Goal: Information Seeking & Learning: Check status

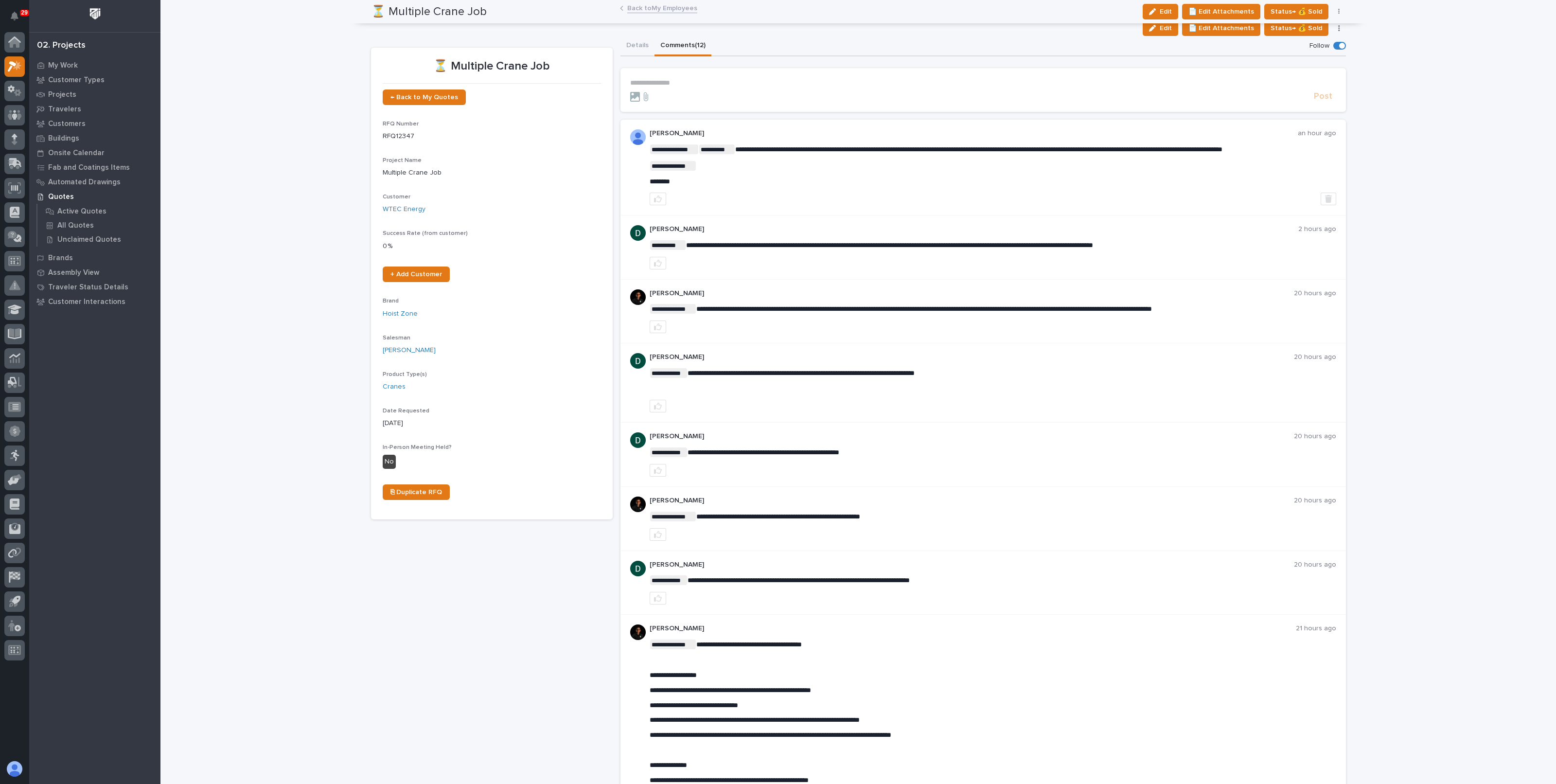
scroll to position [365, 0]
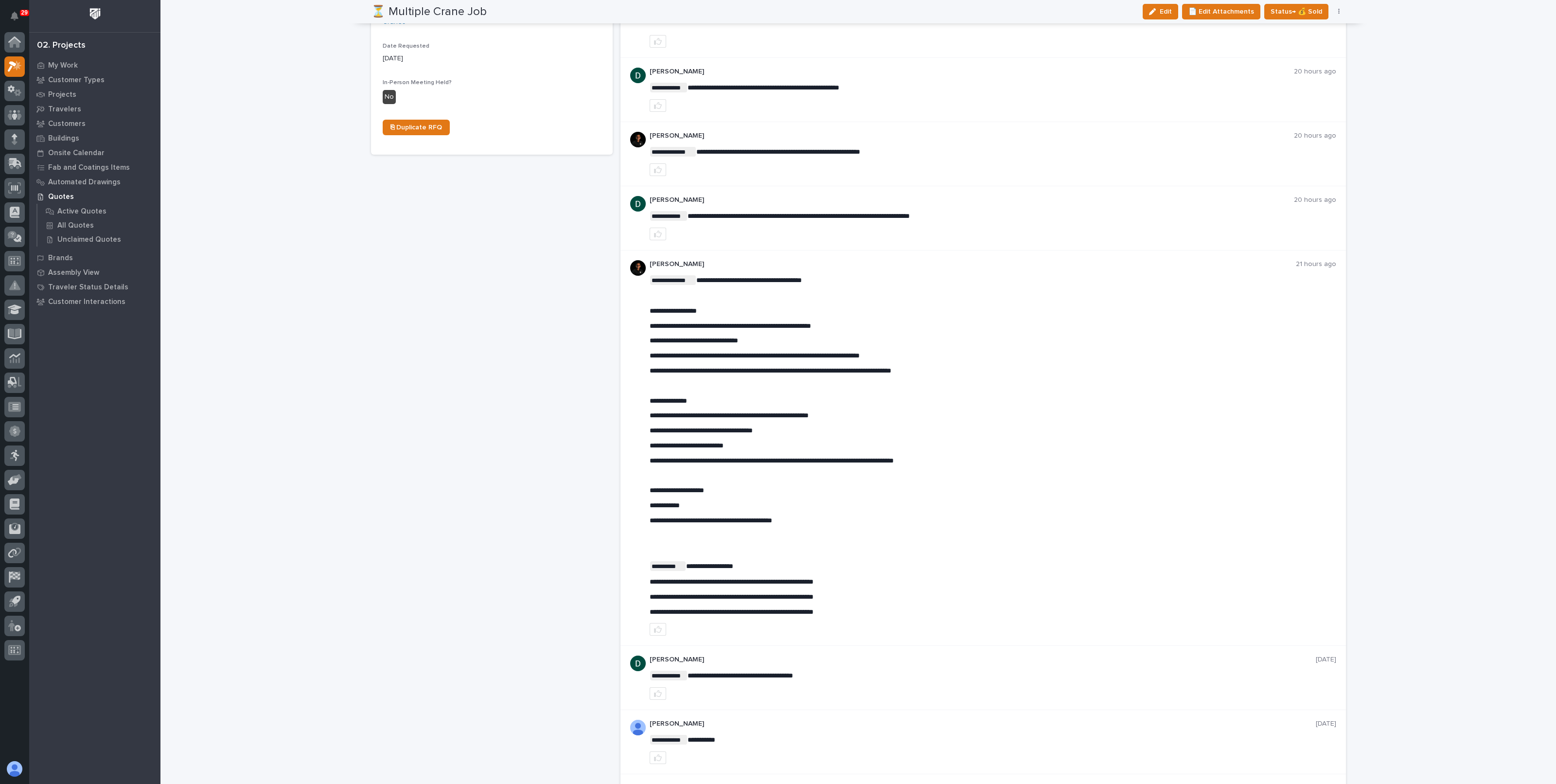
click at [341, 274] on div "Loading... Saving… Loading... Saving… ⏳ Multiple Crane Job Edit 📄 Edit Attachme…" at bounding box center [858, 622] width 1395 height 1970
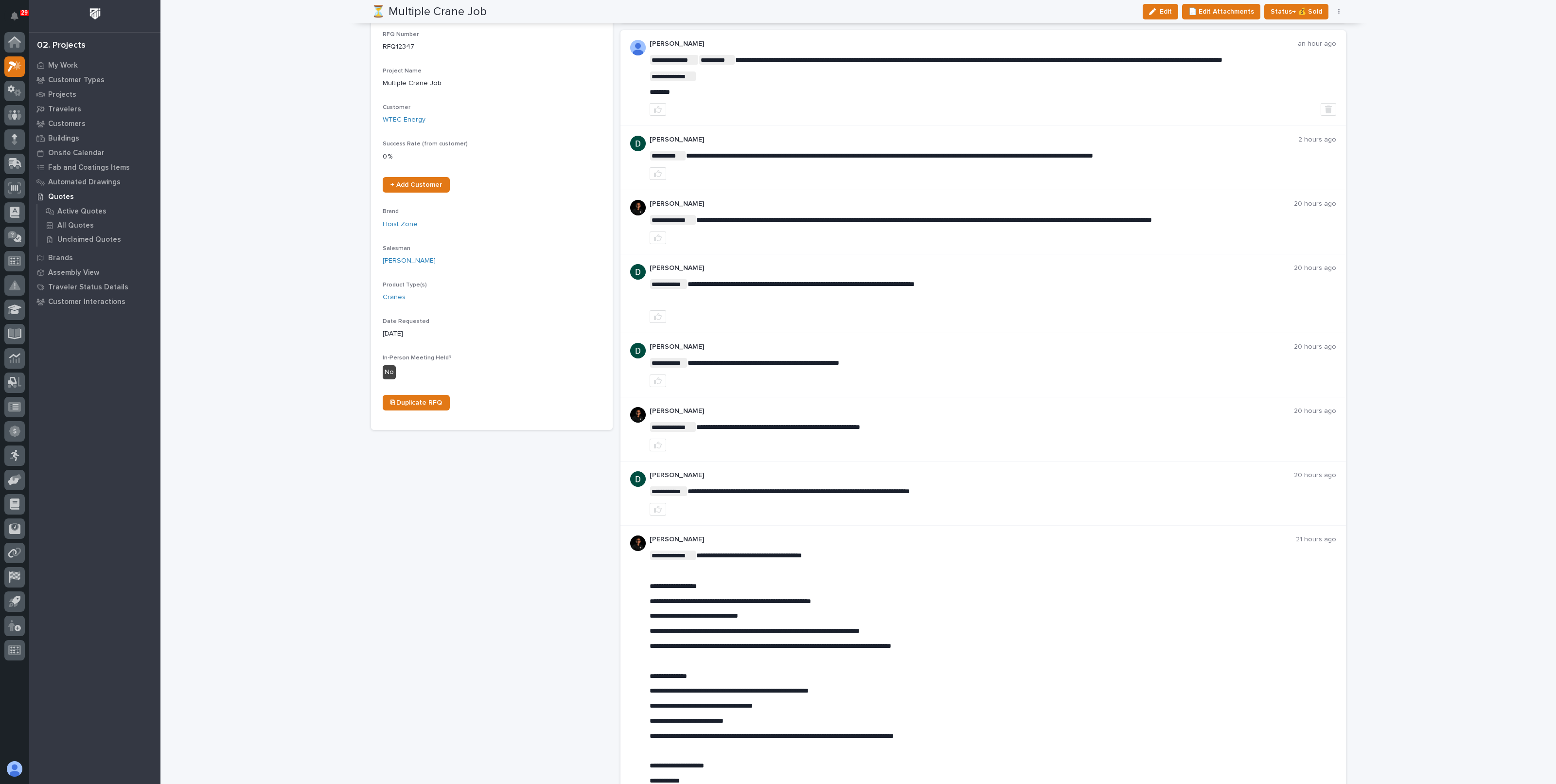
scroll to position [0, 0]
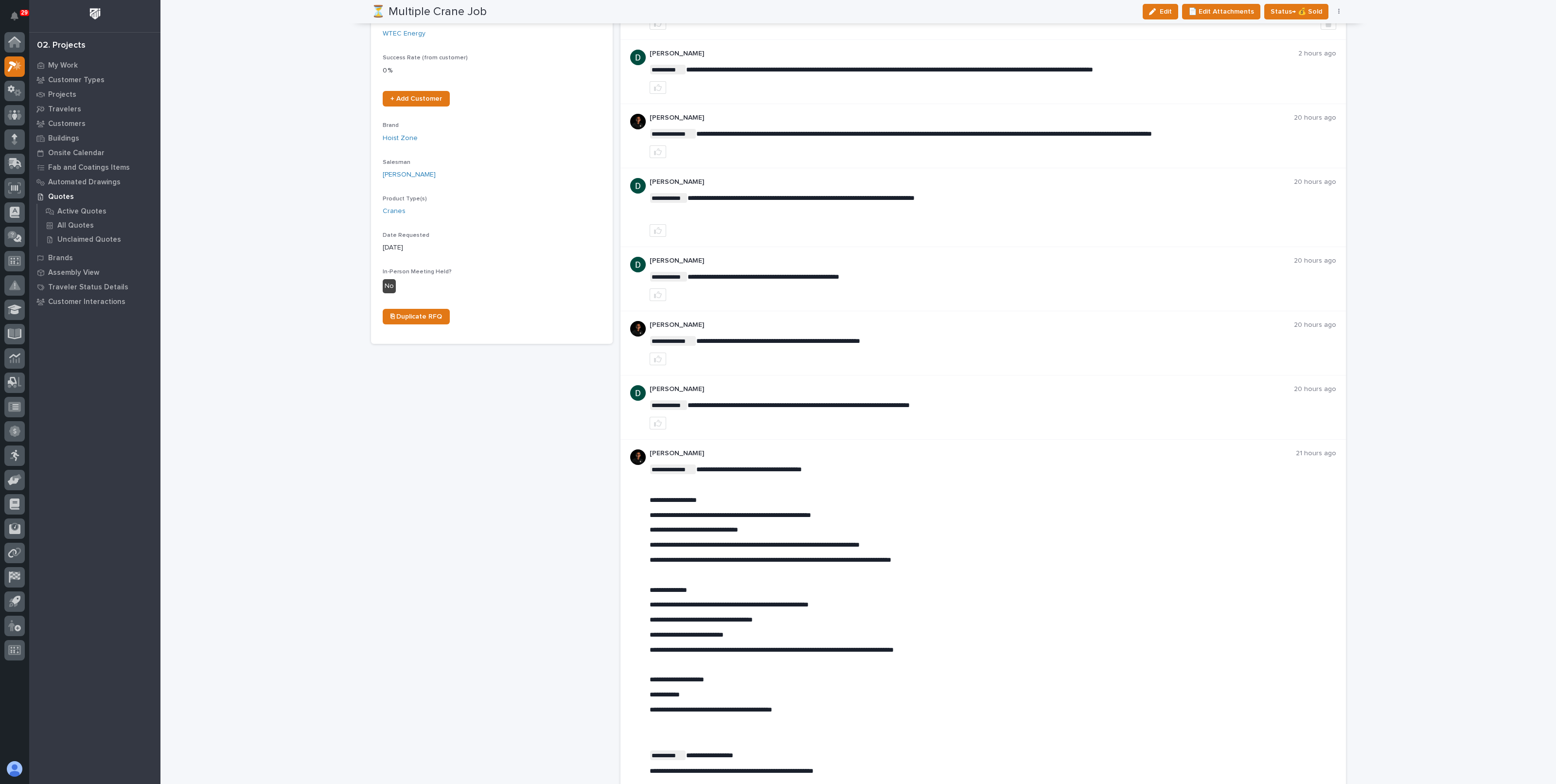
scroll to position [243, 0]
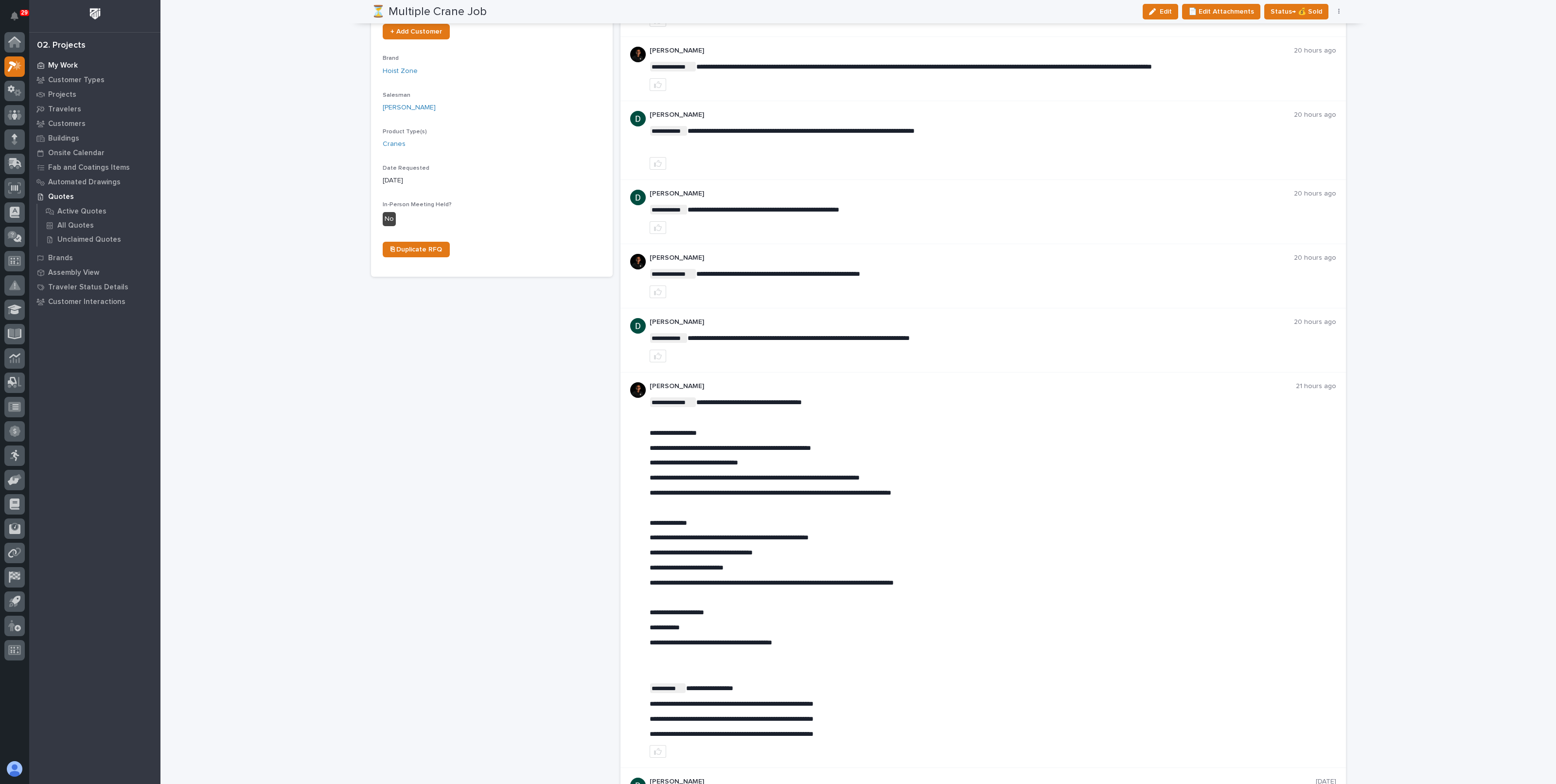
click at [74, 65] on p "My Work" at bounding box center [63, 65] width 30 height 8
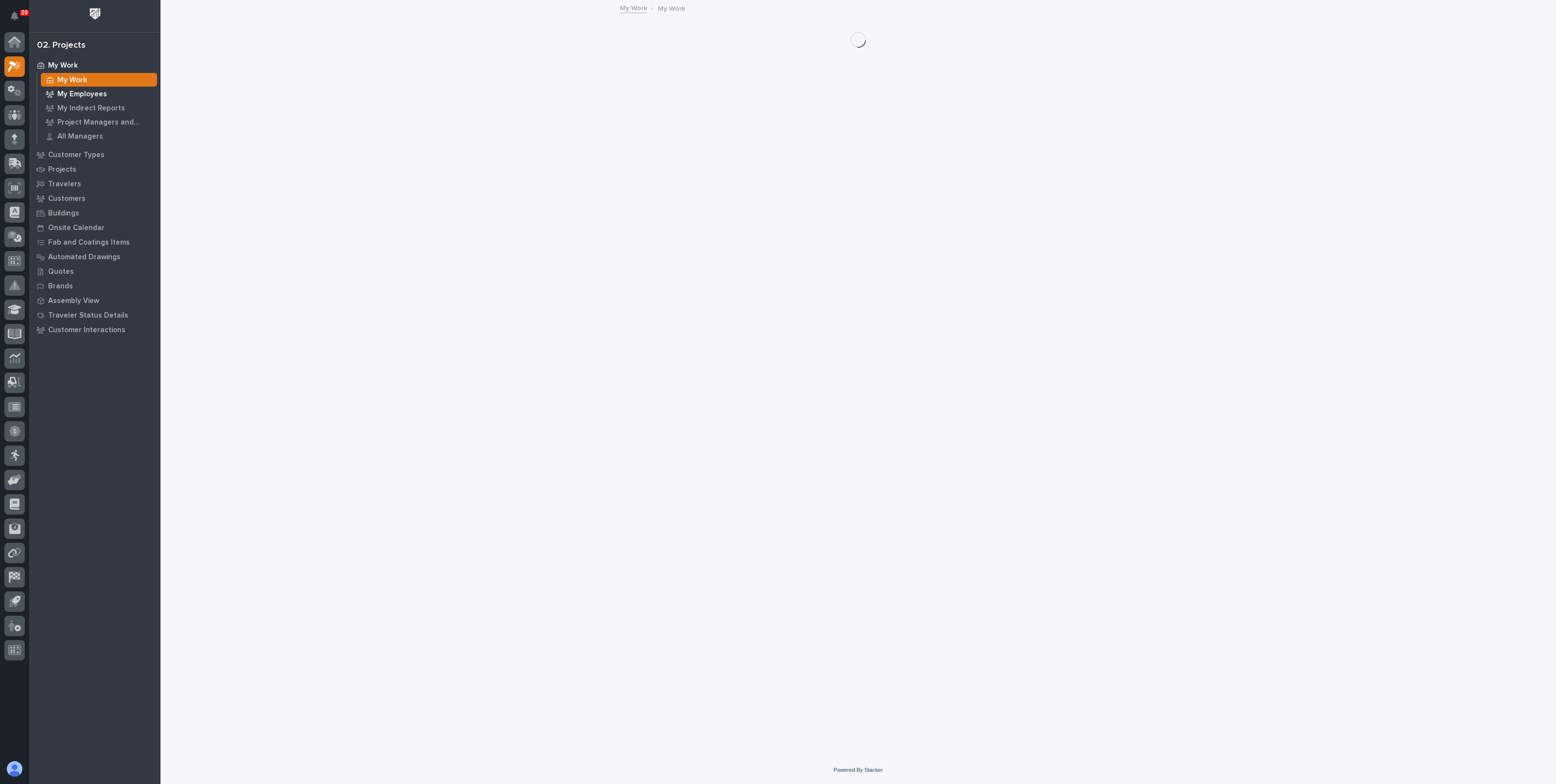
click at [76, 90] on p "My Employees" at bounding box center [82, 94] width 50 height 8
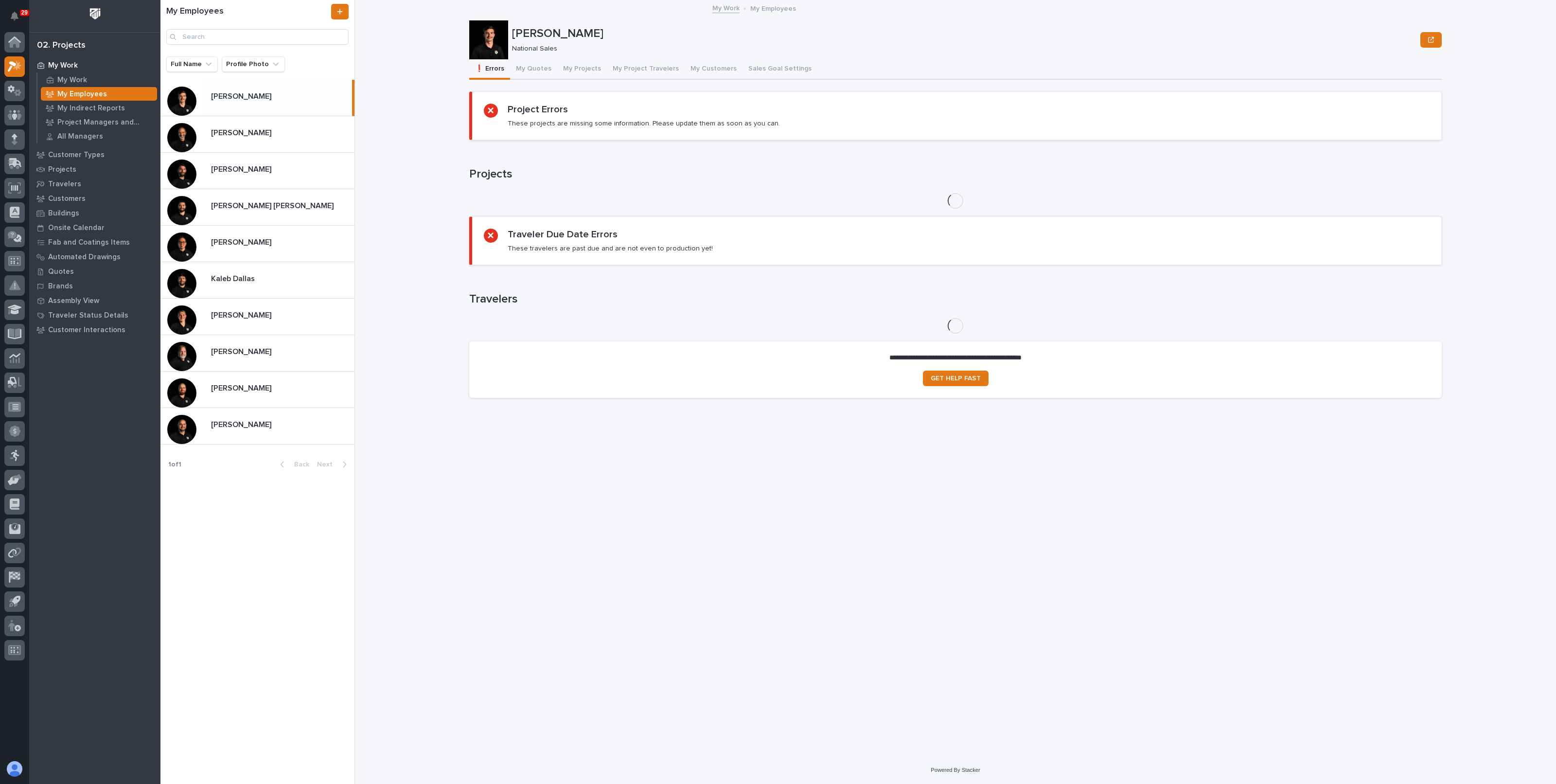
click at [285, 103] on div "Ashton Bontrager Ashton Bontrager" at bounding box center [277, 97] width 149 height 19
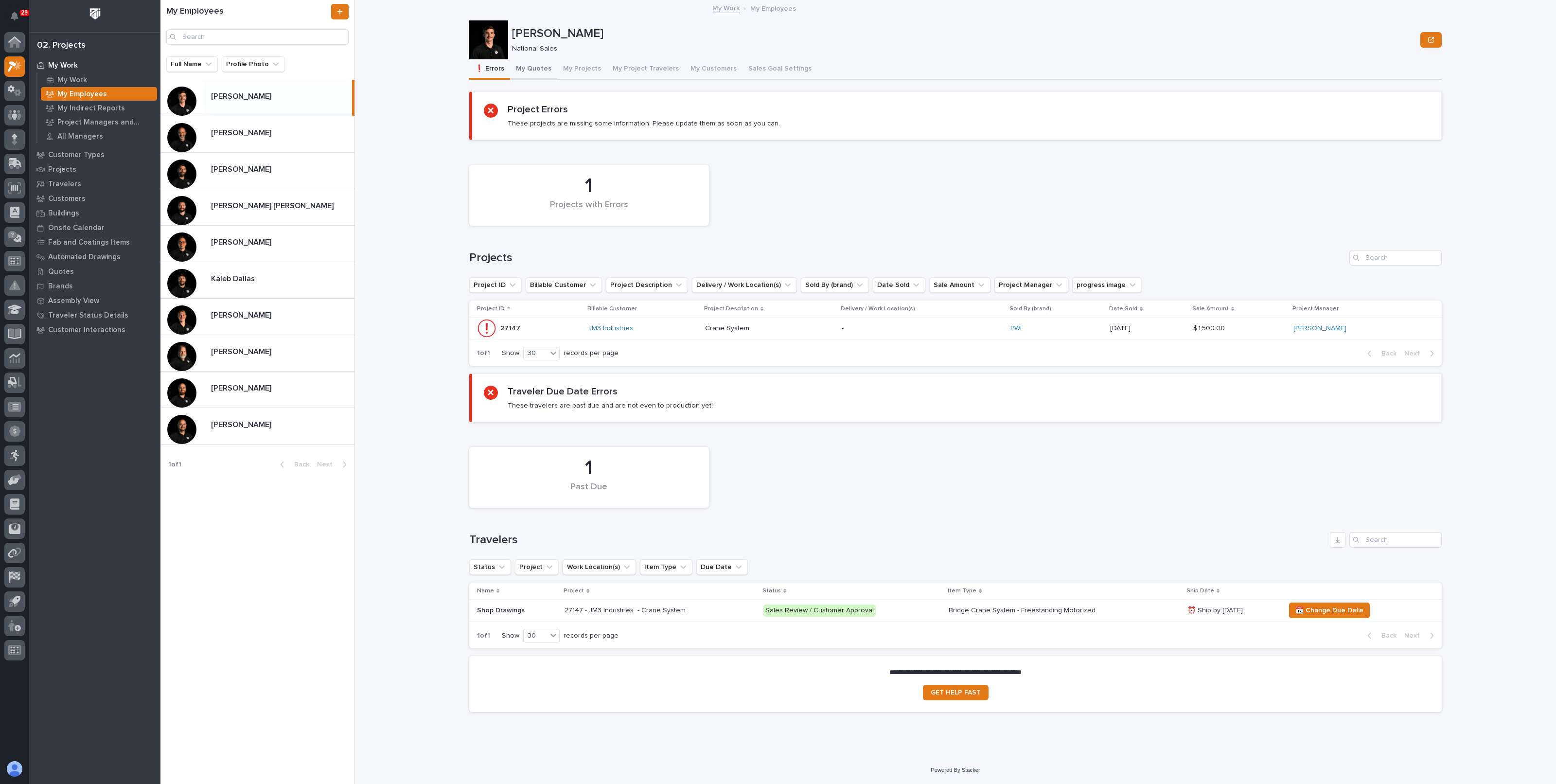
click at [528, 68] on button "My Quotes" at bounding box center [533, 69] width 47 height 21
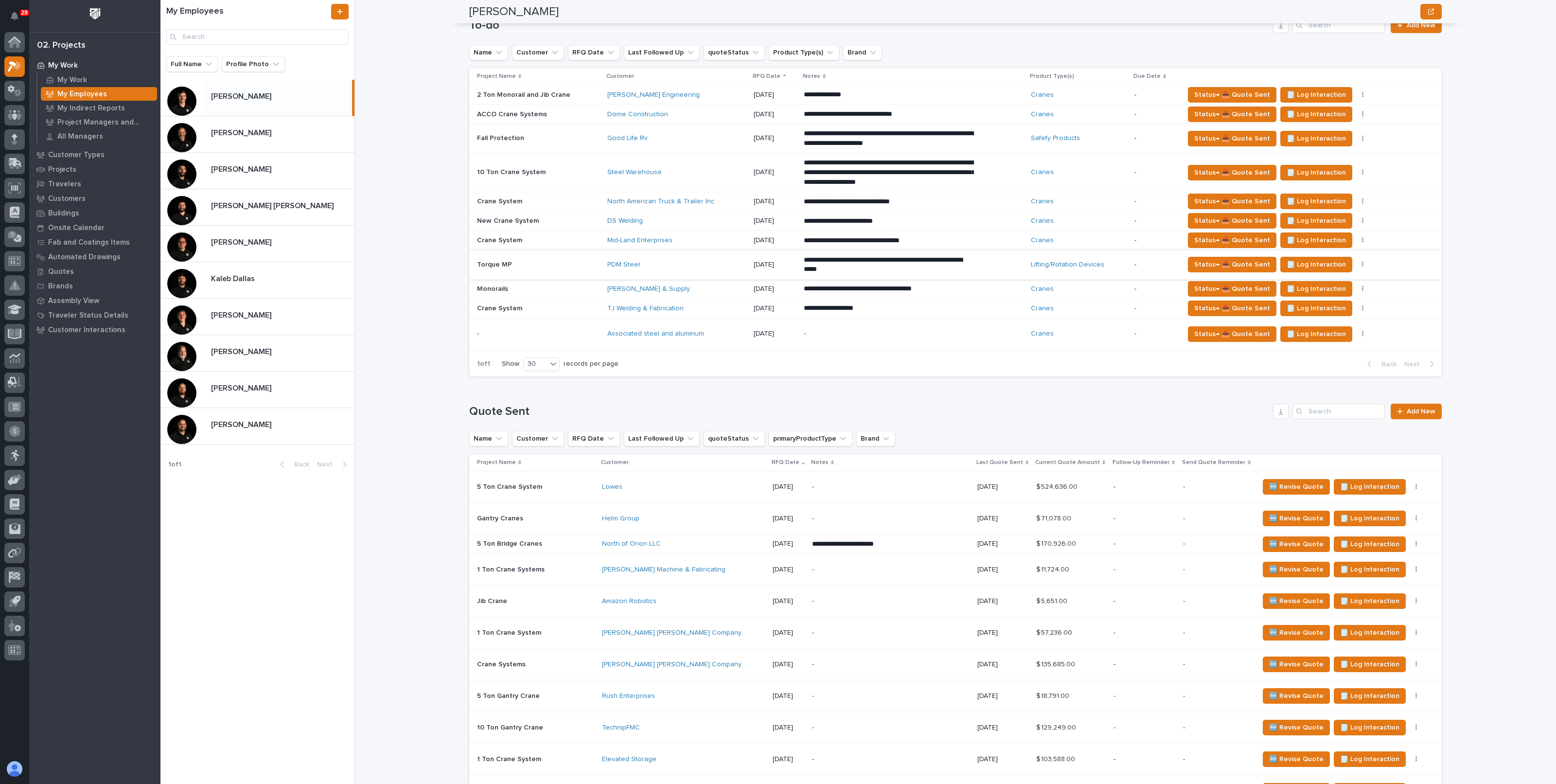
scroll to position [608, 0]
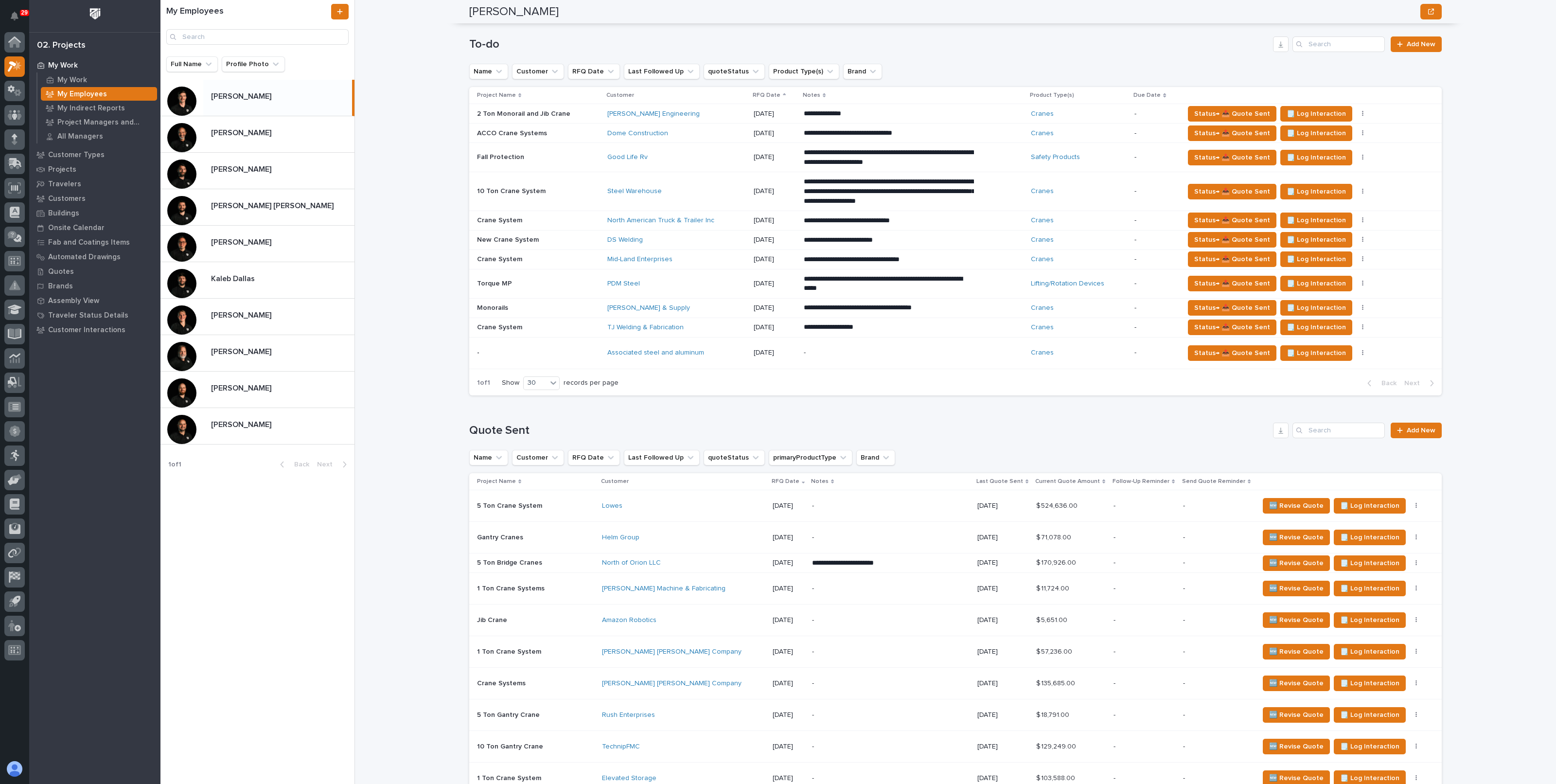
click at [435, 144] on div "My Work My Employees Ashton Bontrager Ashton Bontrager National Sales Sorry, th…" at bounding box center [961, 392] width 1189 height 784
click at [228, 238] on p "Derek Lenhart" at bounding box center [242, 241] width 62 height 11
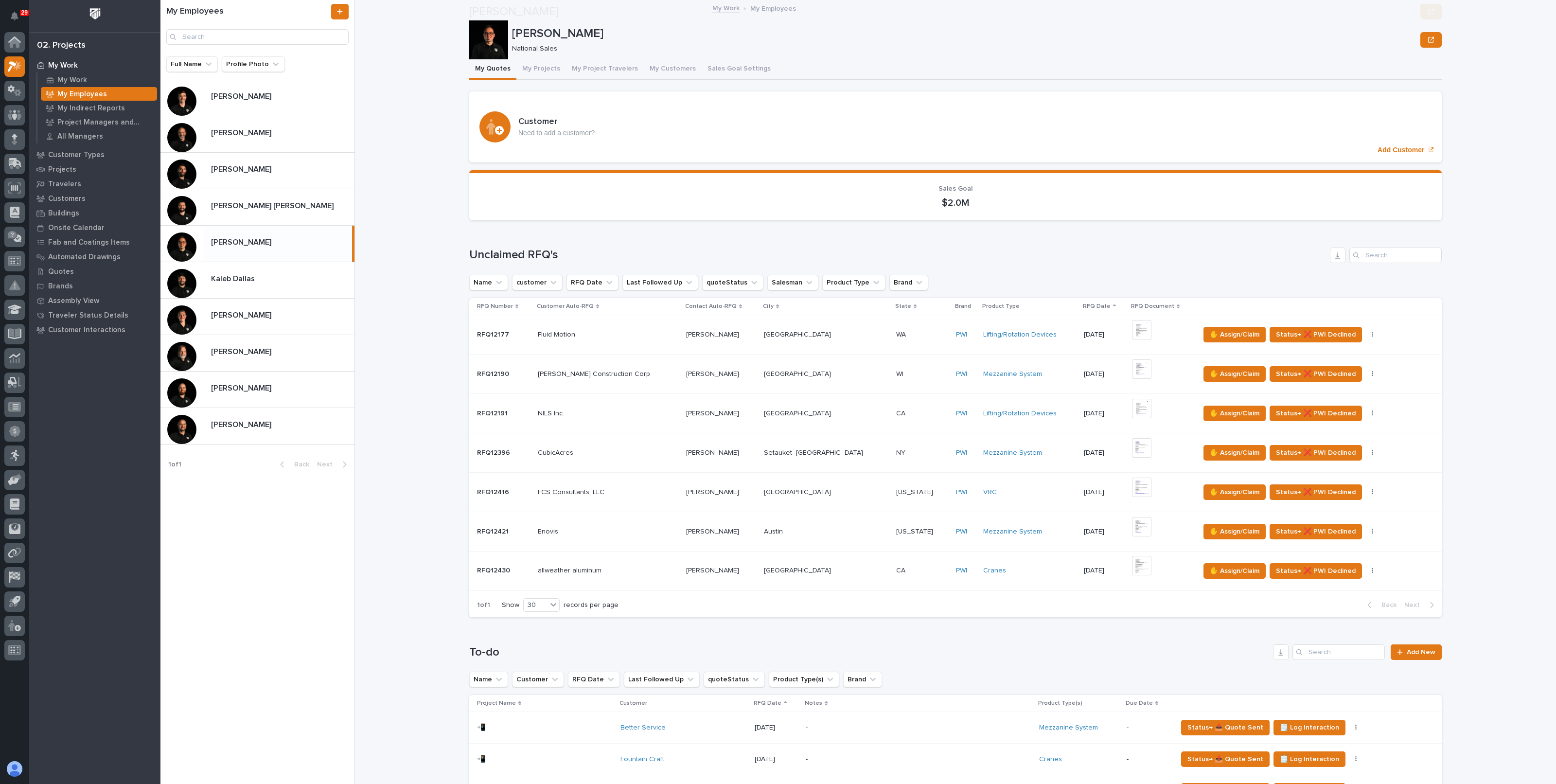
scroll to position [182, 0]
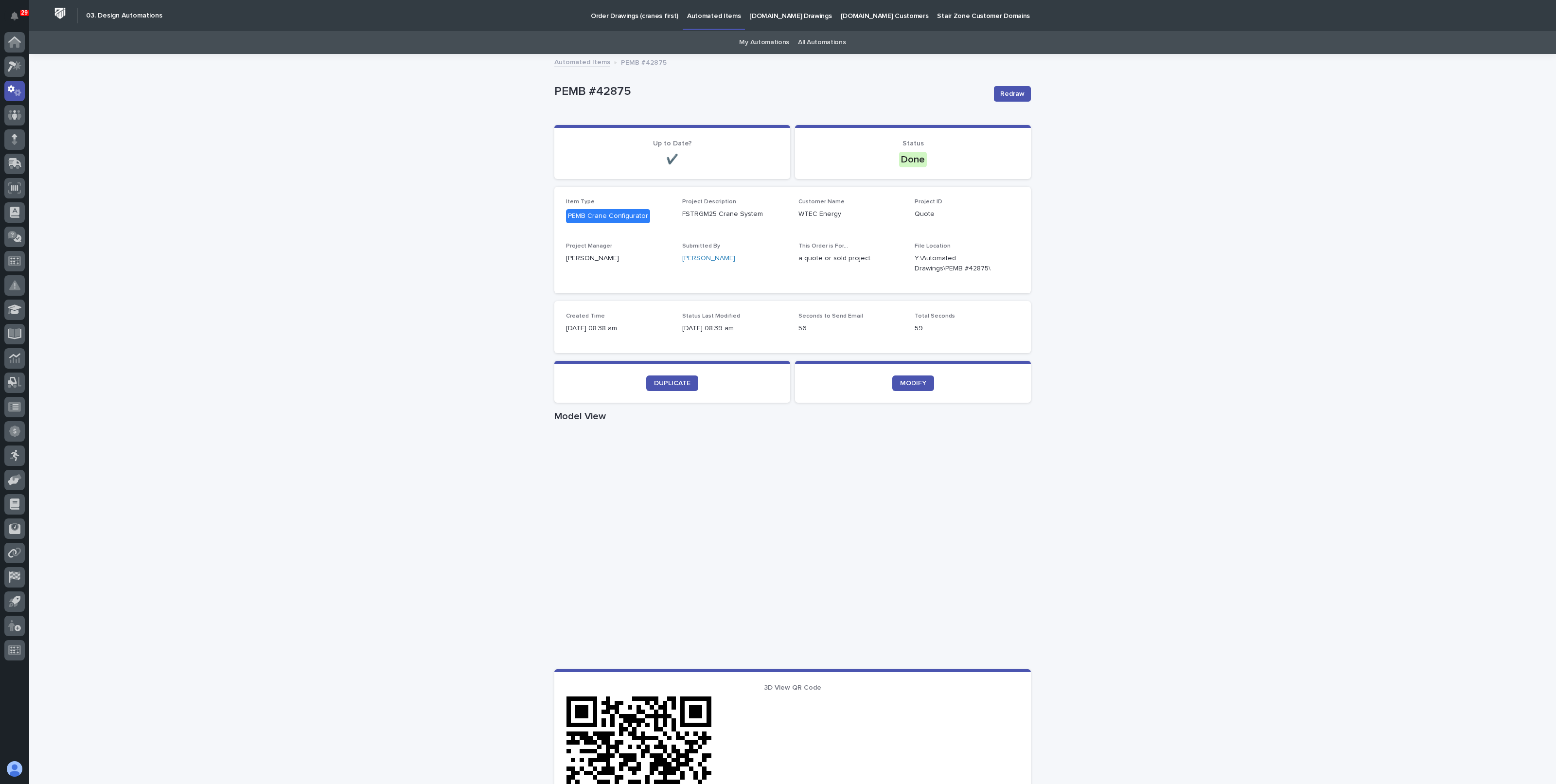
click at [640, 381] on div "DUPLICATE" at bounding box center [672, 383] width 213 height 16
click at [655, 381] on span "DUPLICATE" at bounding box center [672, 383] width 36 height 7
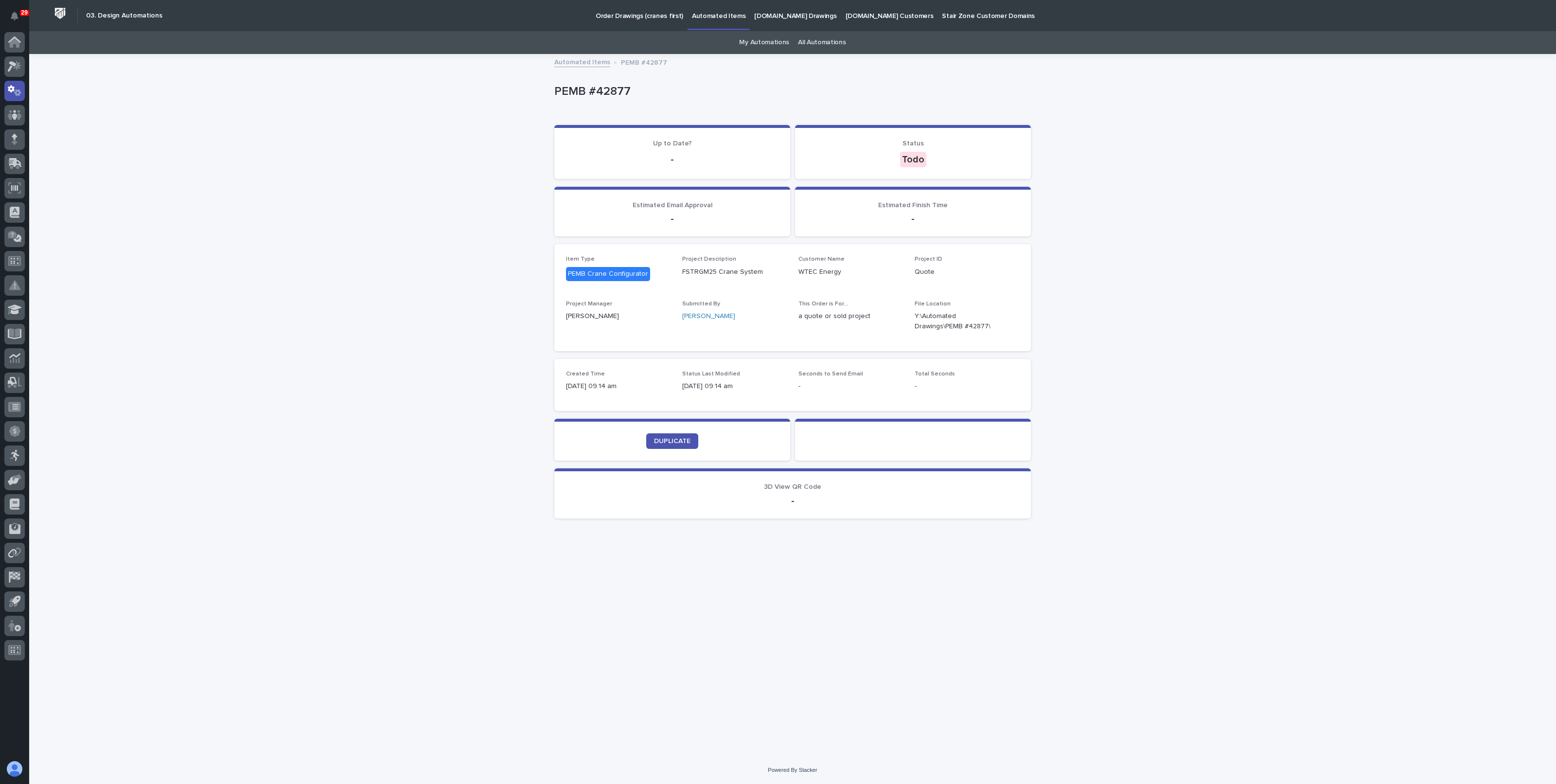
click at [1069, 196] on div "Loading... Saving… Loading... Saving… PEMB #42877 PEMB #42877 Sorry, there was …" at bounding box center [792, 405] width 1527 height 701
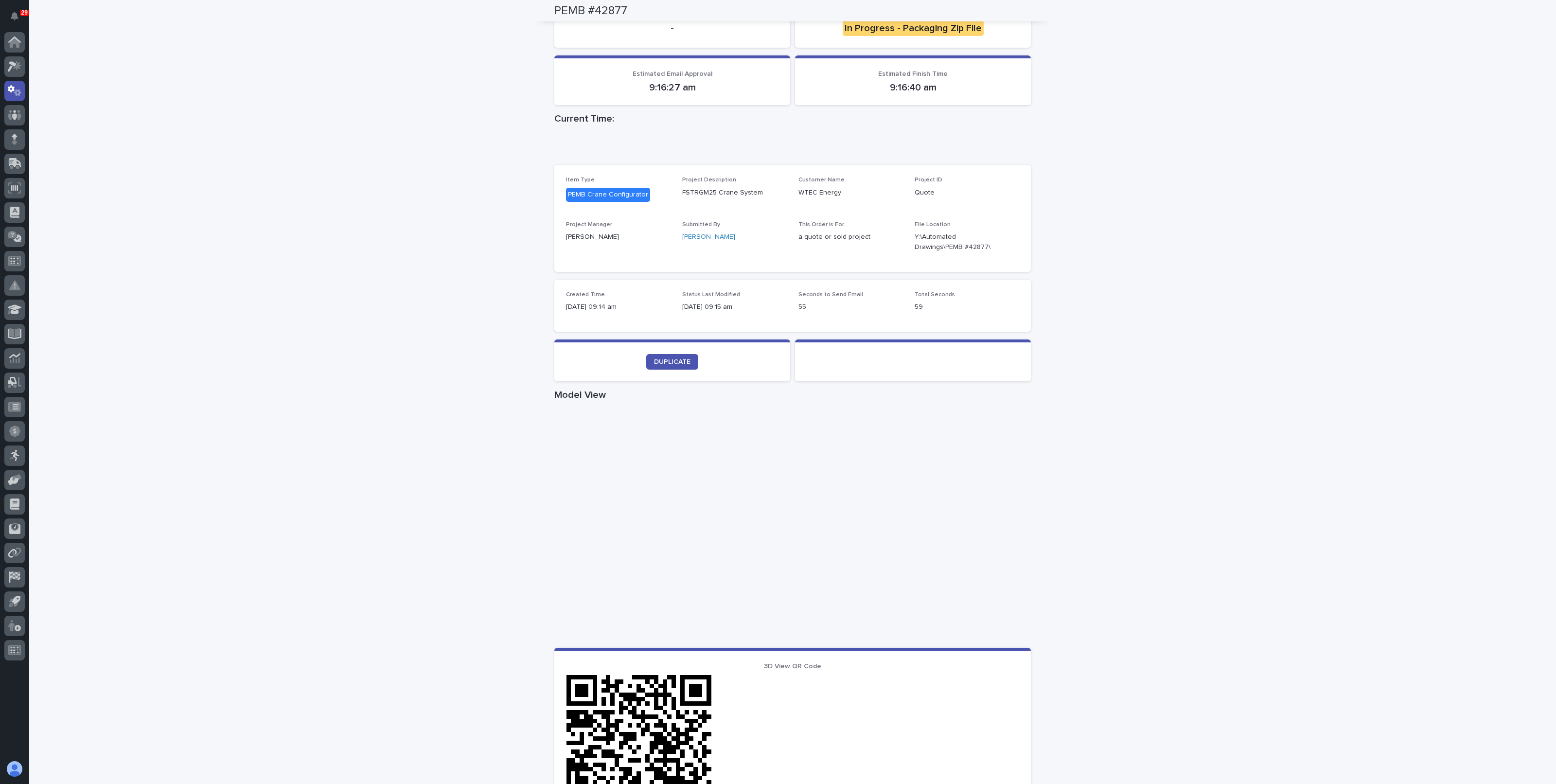
scroll to position [80, 0]
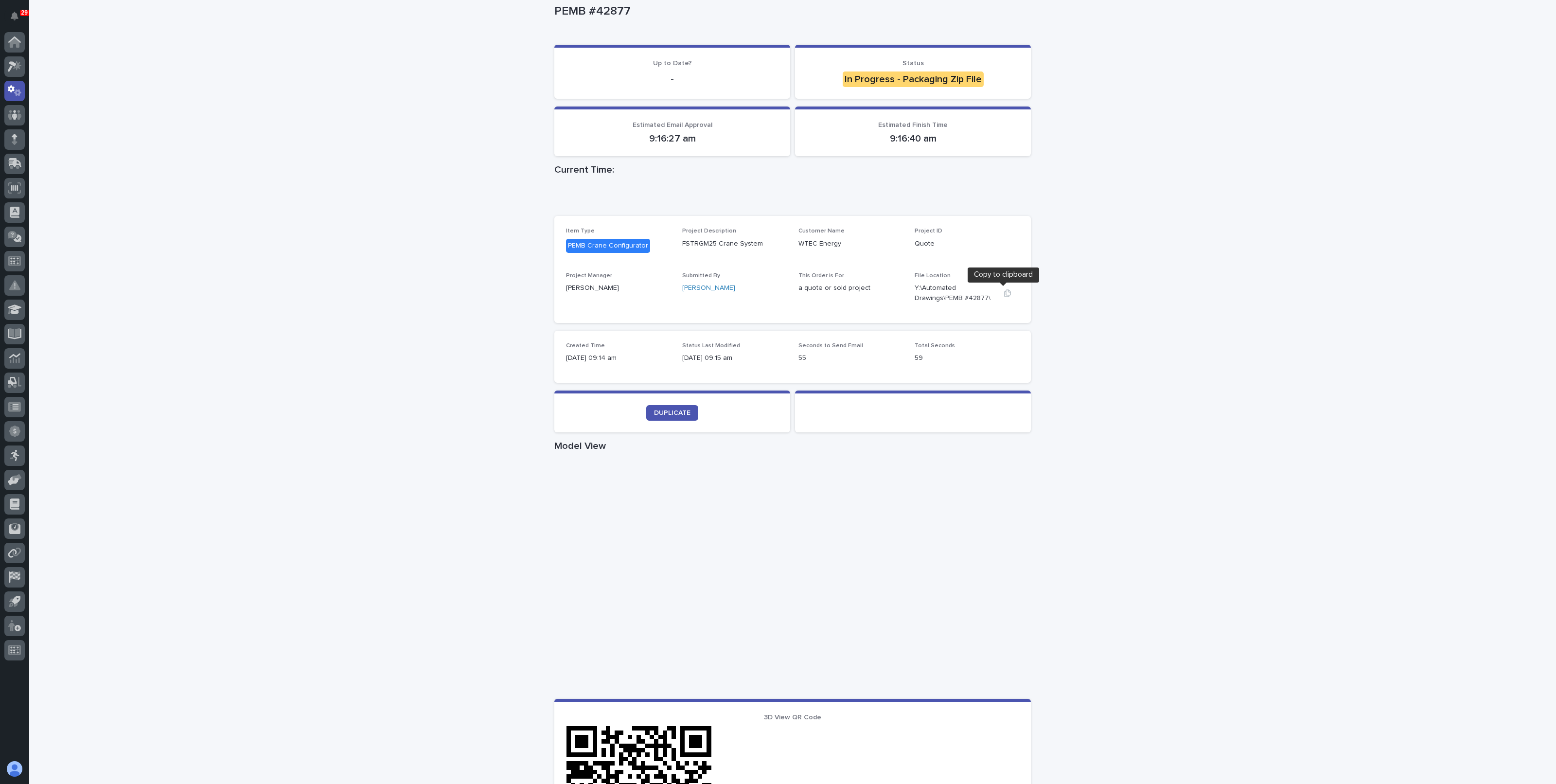
click at [1004, 294] on icon "button" at bounding box center [1007, 293] width 7 height 7
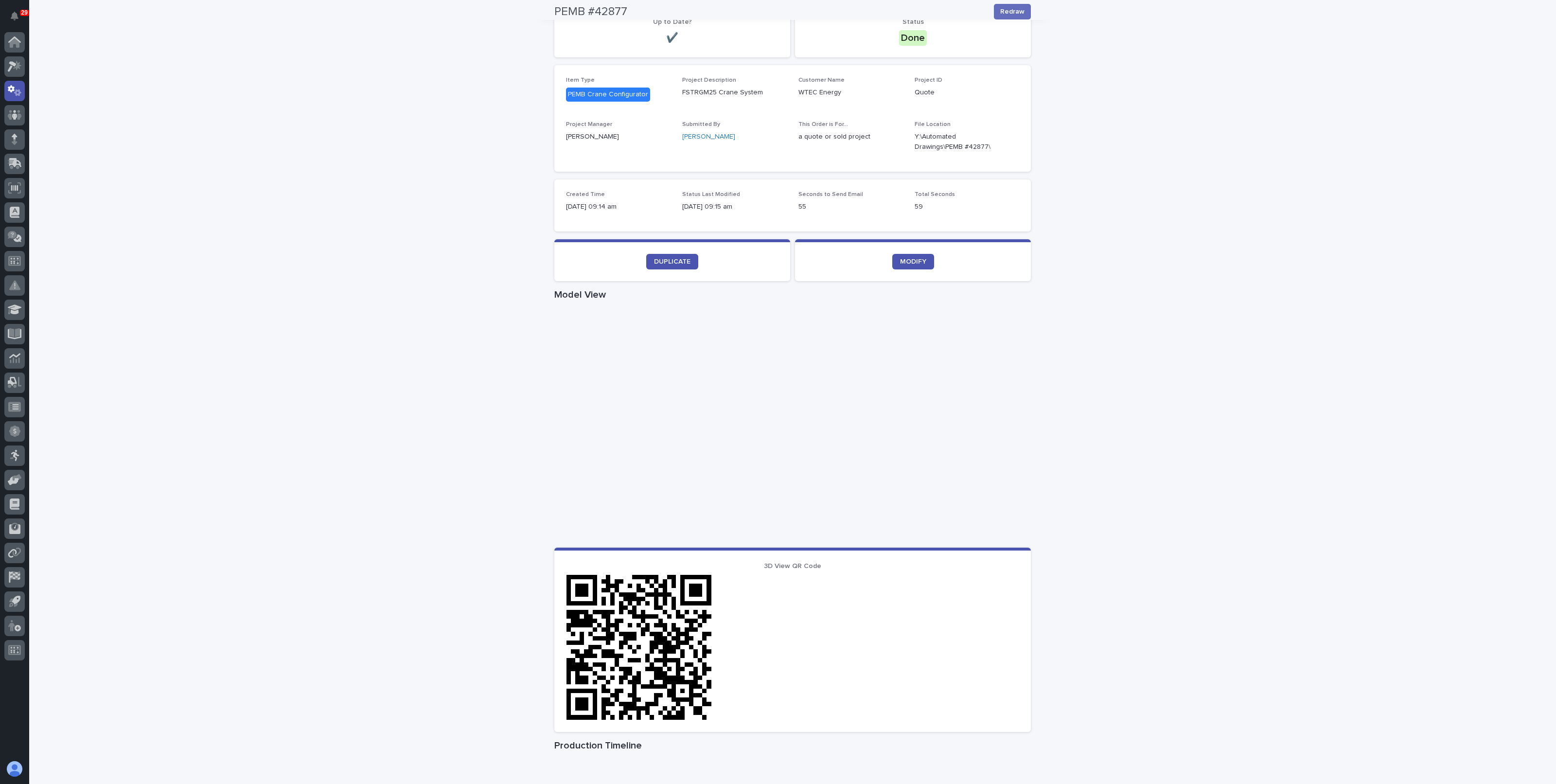
scroll to position [106, 0]
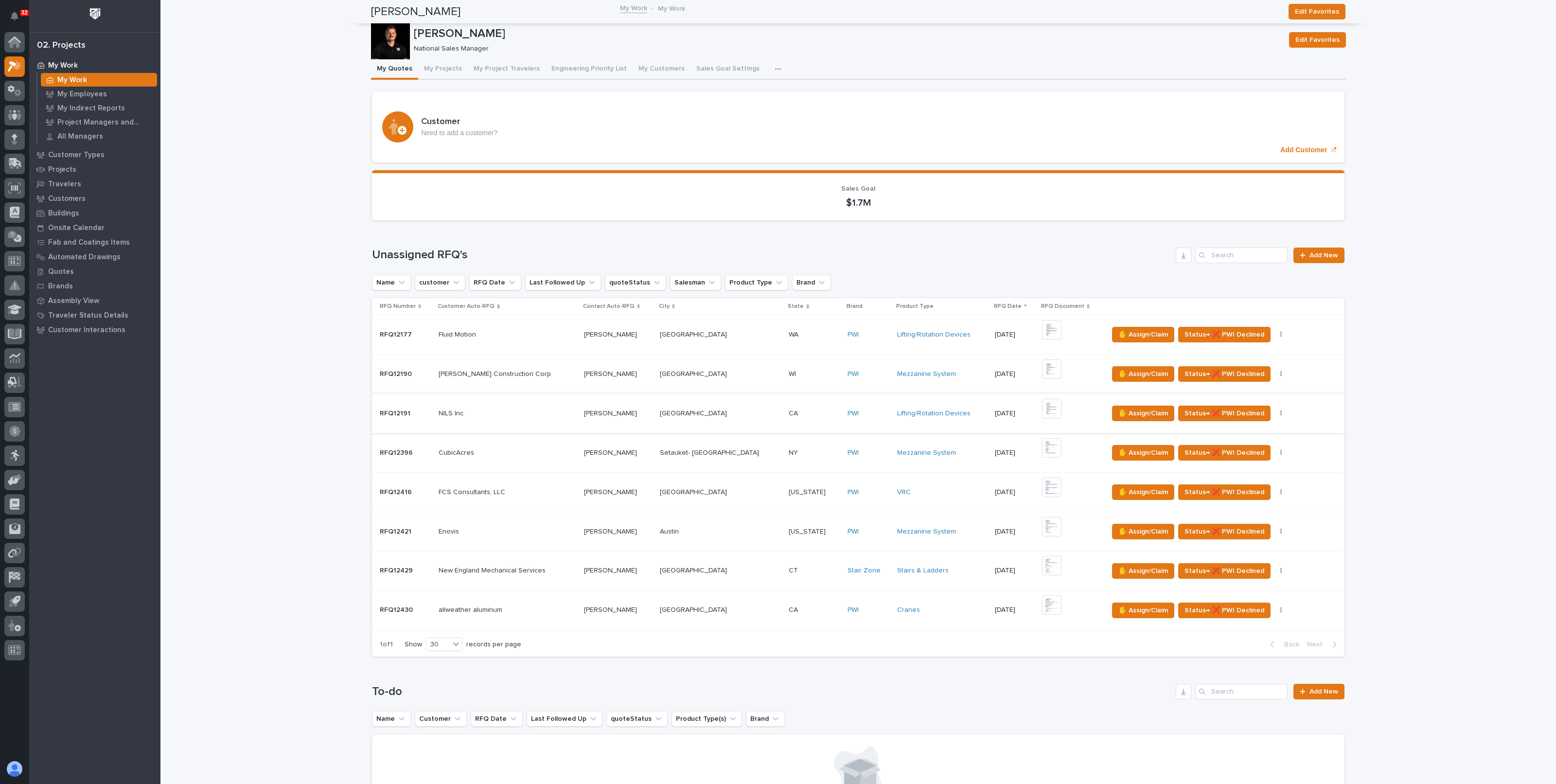
scroll to position [60, 0]
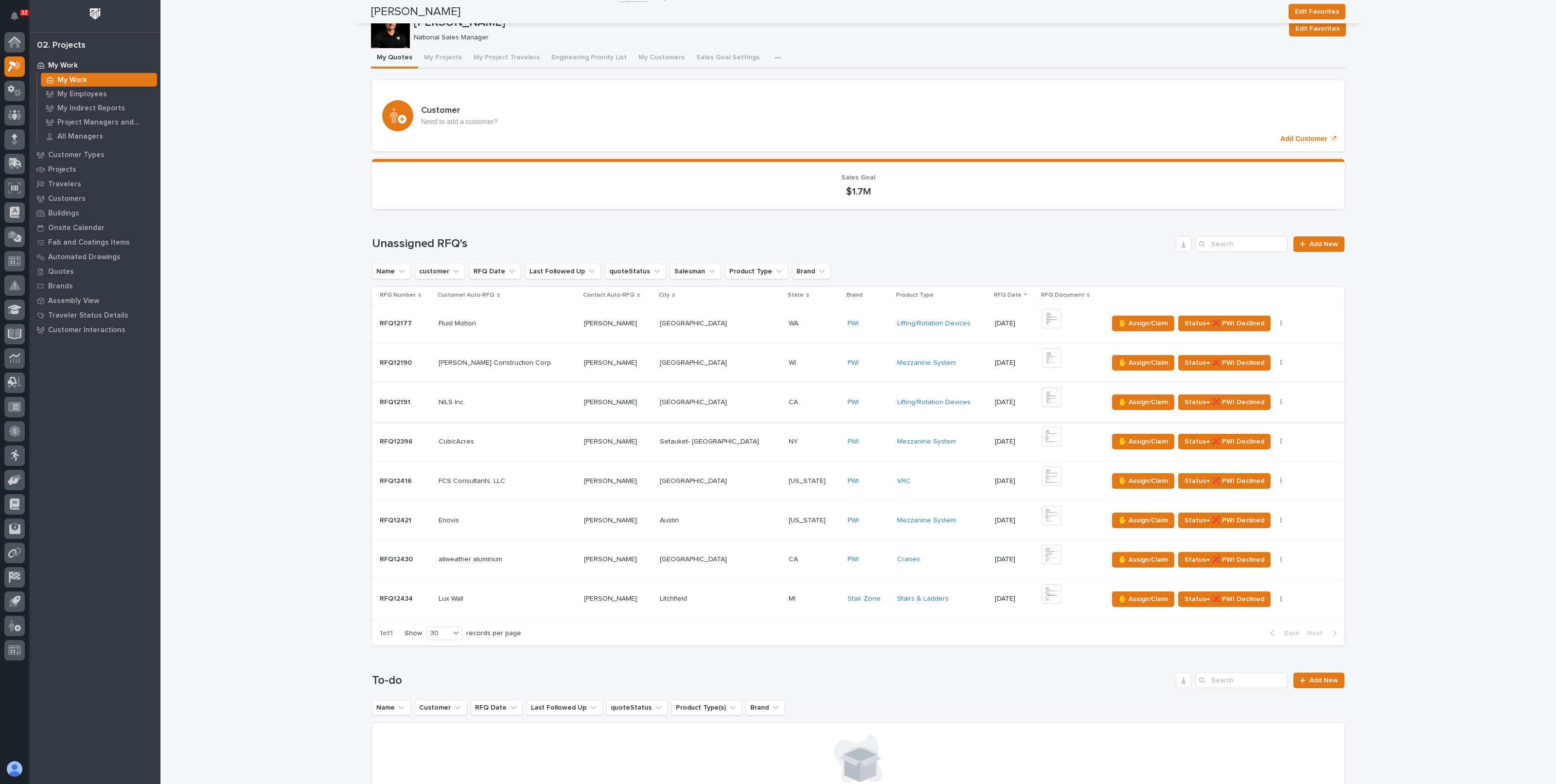
scroll to position [0, 0]
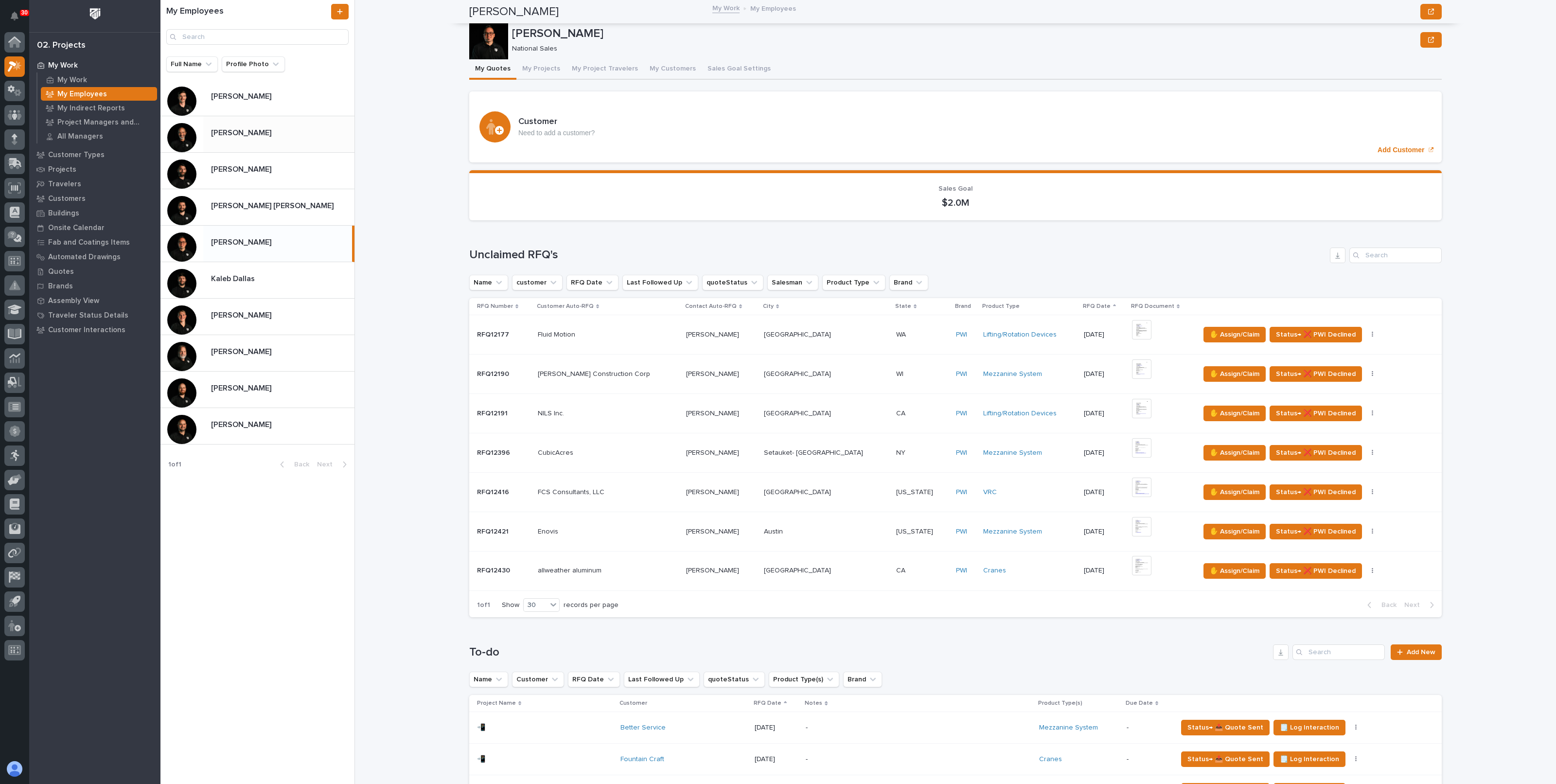
scroll to position [182, 0]
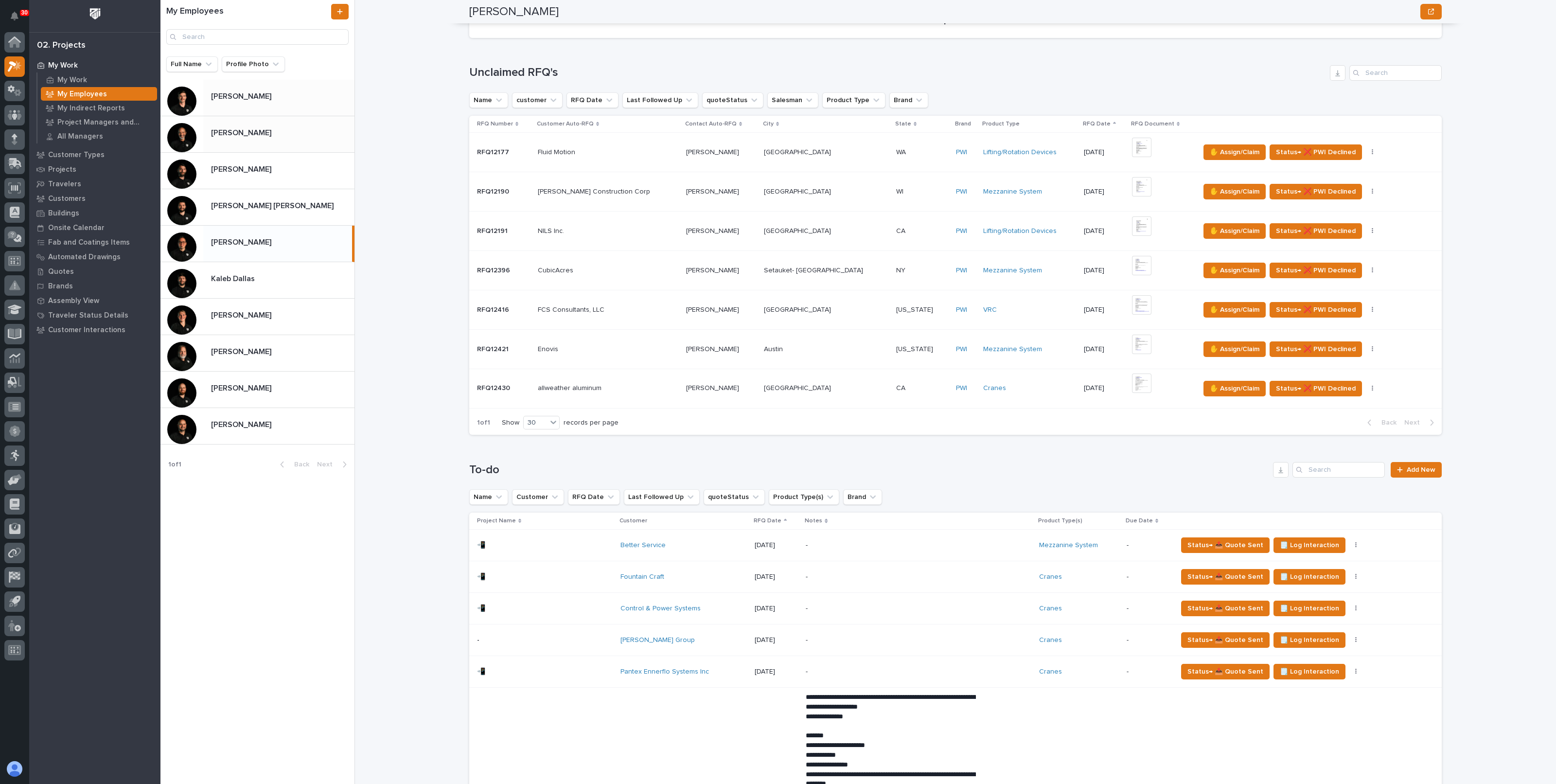
click at [254, 98] on p "Ashton Bontrager" at bounding box center [242, 95] width 62 height 11
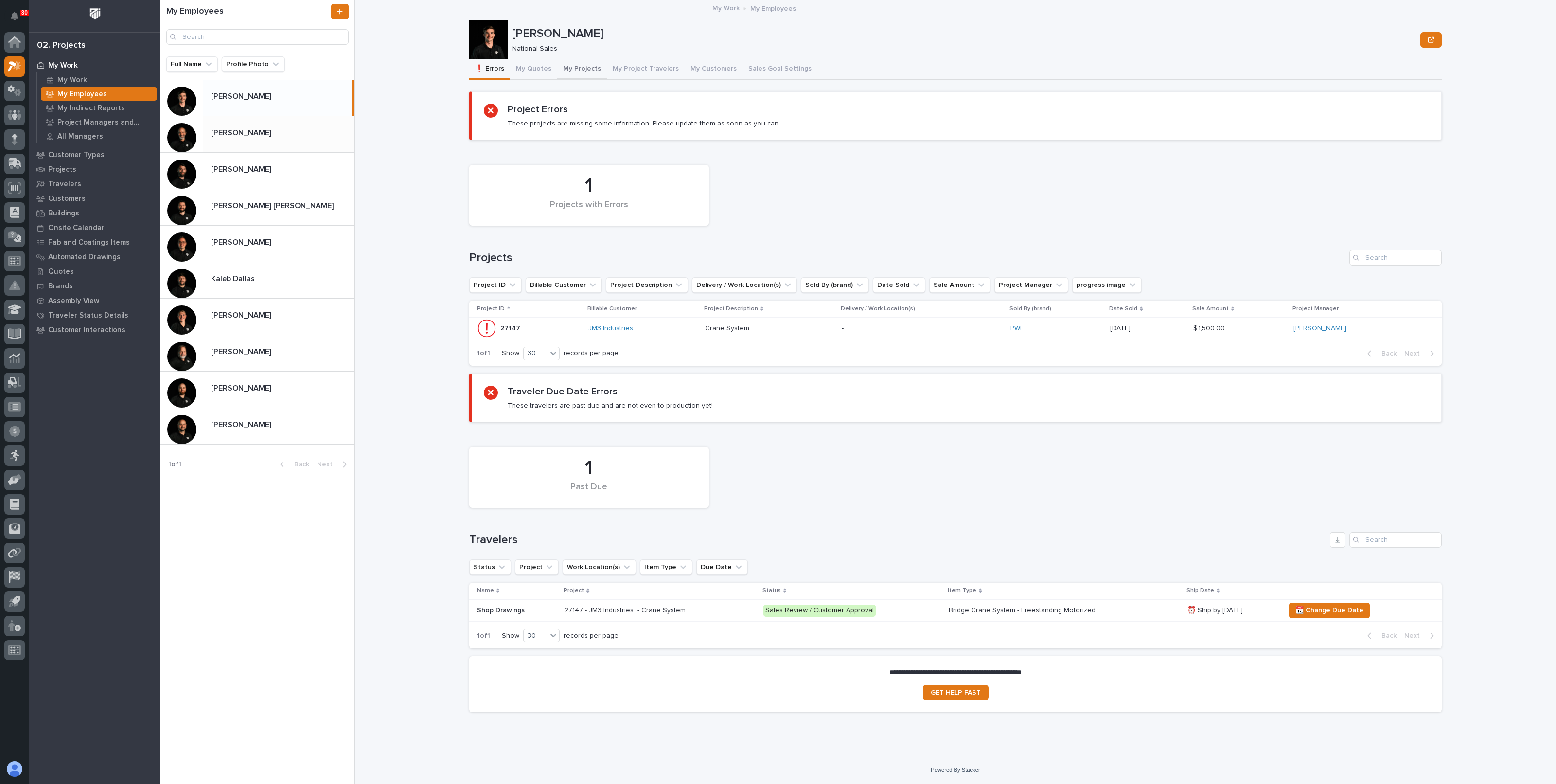
click at [558, 70] on button "My Projects" at bounding box center [582, 69] width 50 height 21
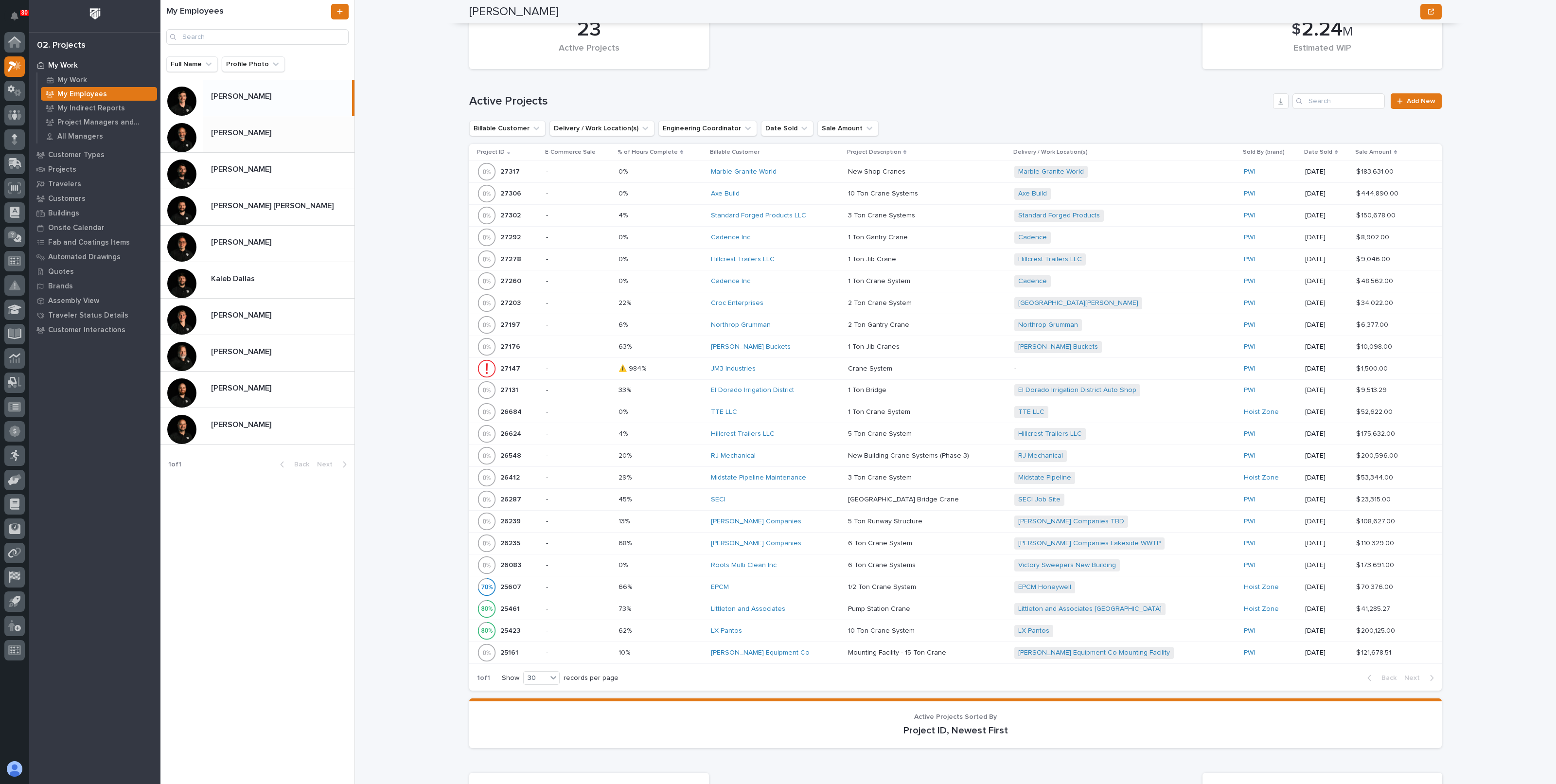
scroll to position [469, 0]
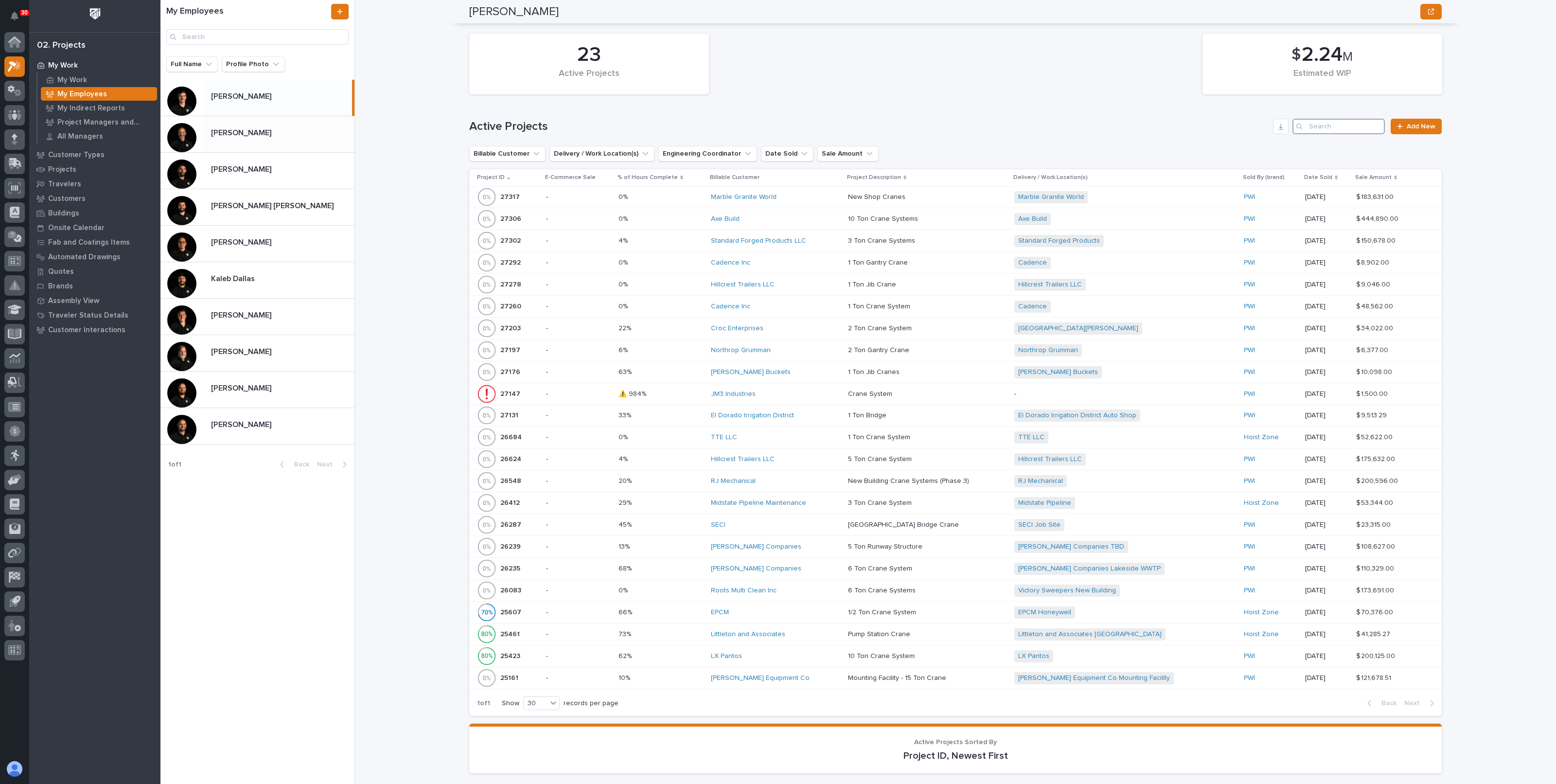
click at [1331, 126] on input "Search" at bounding box center [1339, 126] width 92 height 16
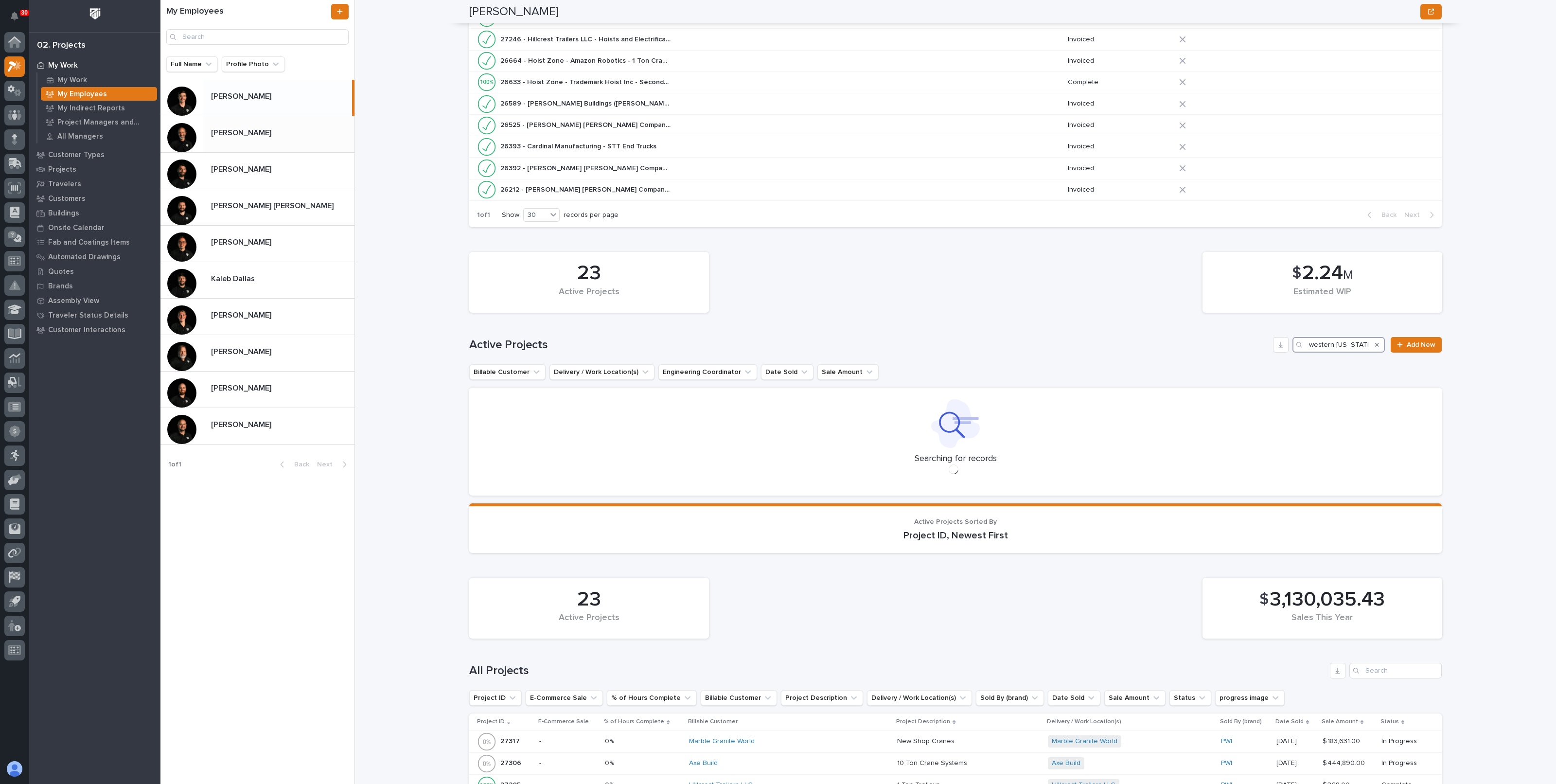
scroll to position [254, 0]
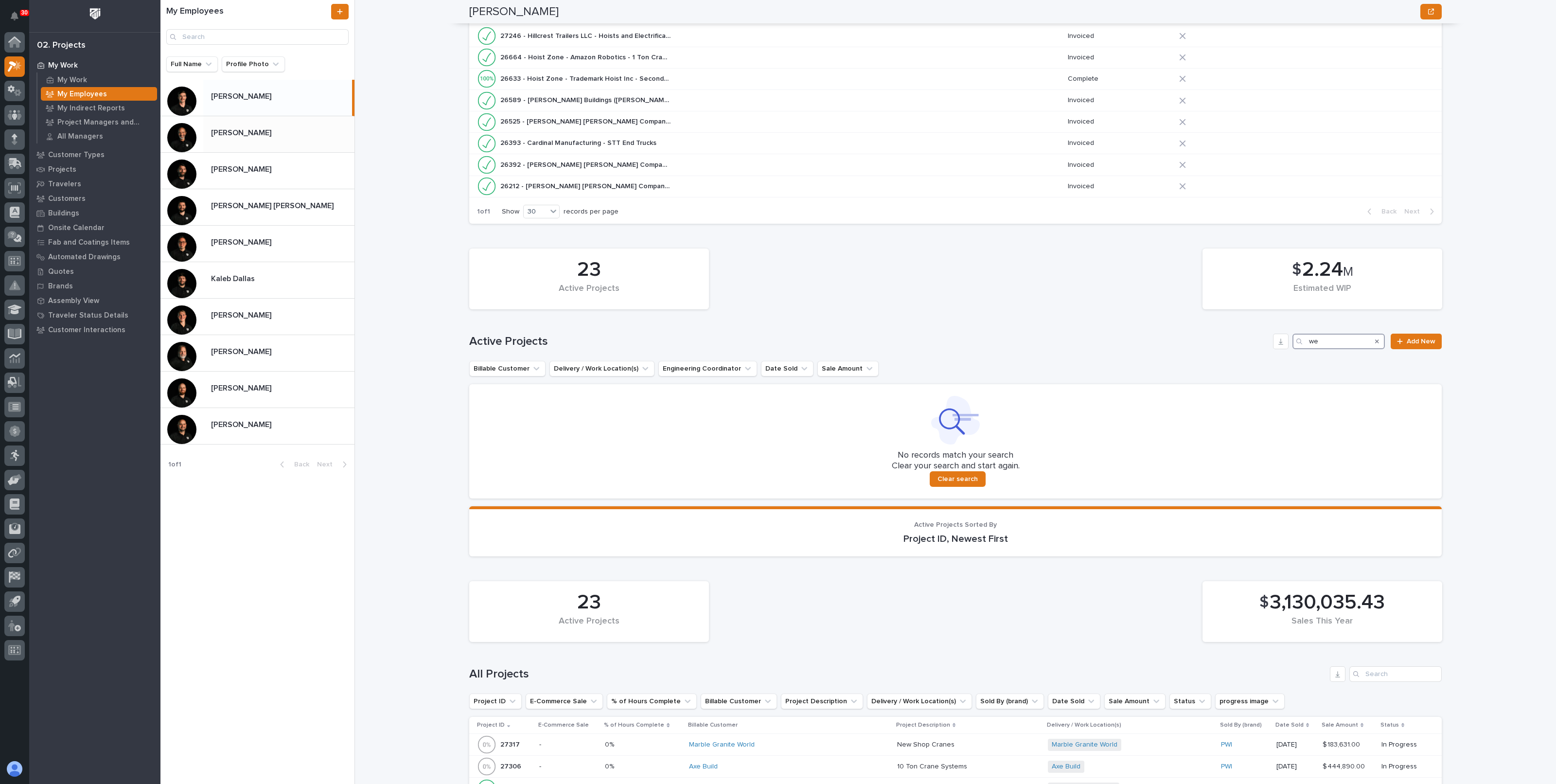
type input "w"
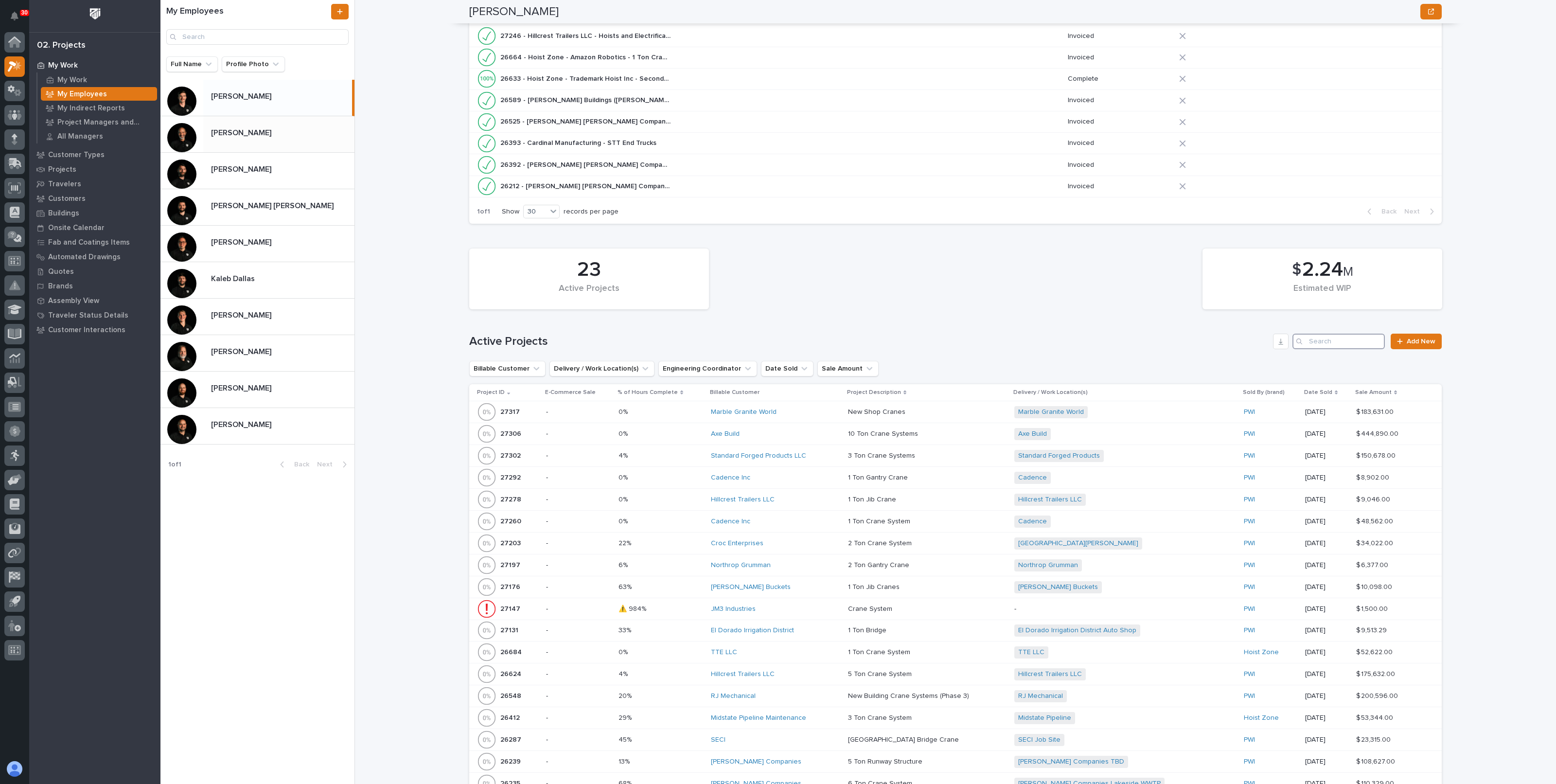
scroll to position [469, 0]
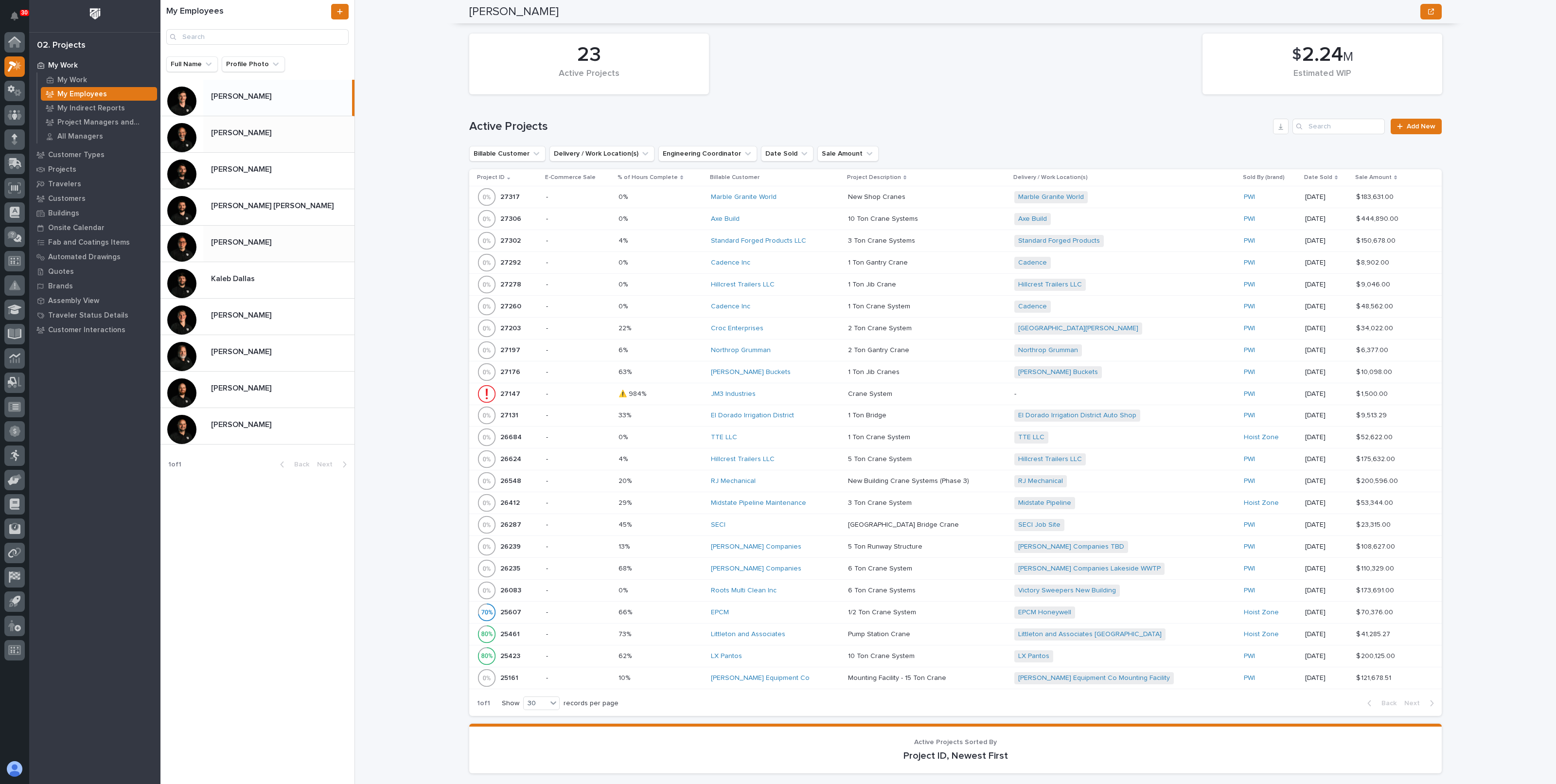
click at [263, 240] on p at bounding box center [280, 242] width 140 height 9
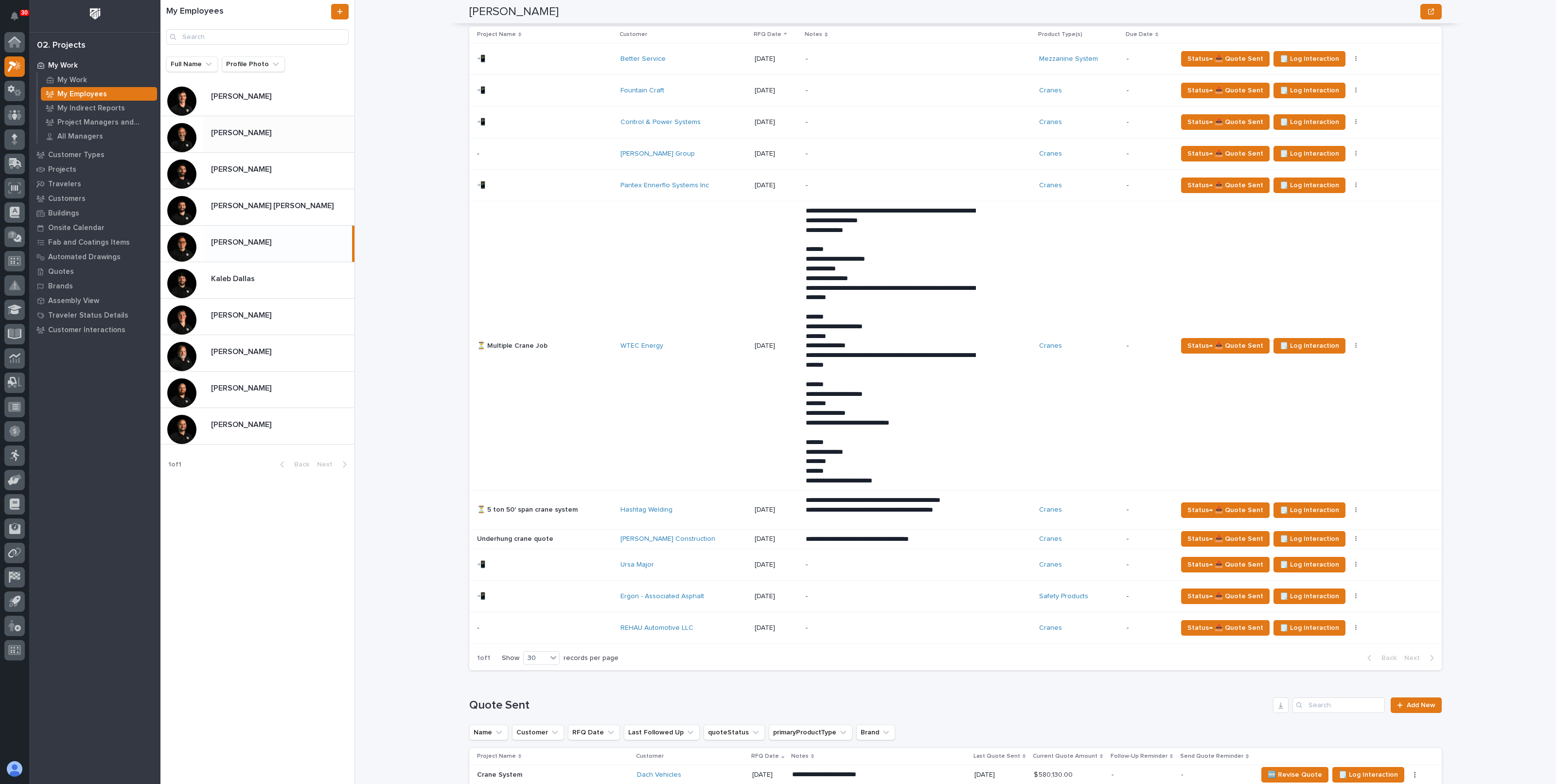
scroll to position [608, 0]
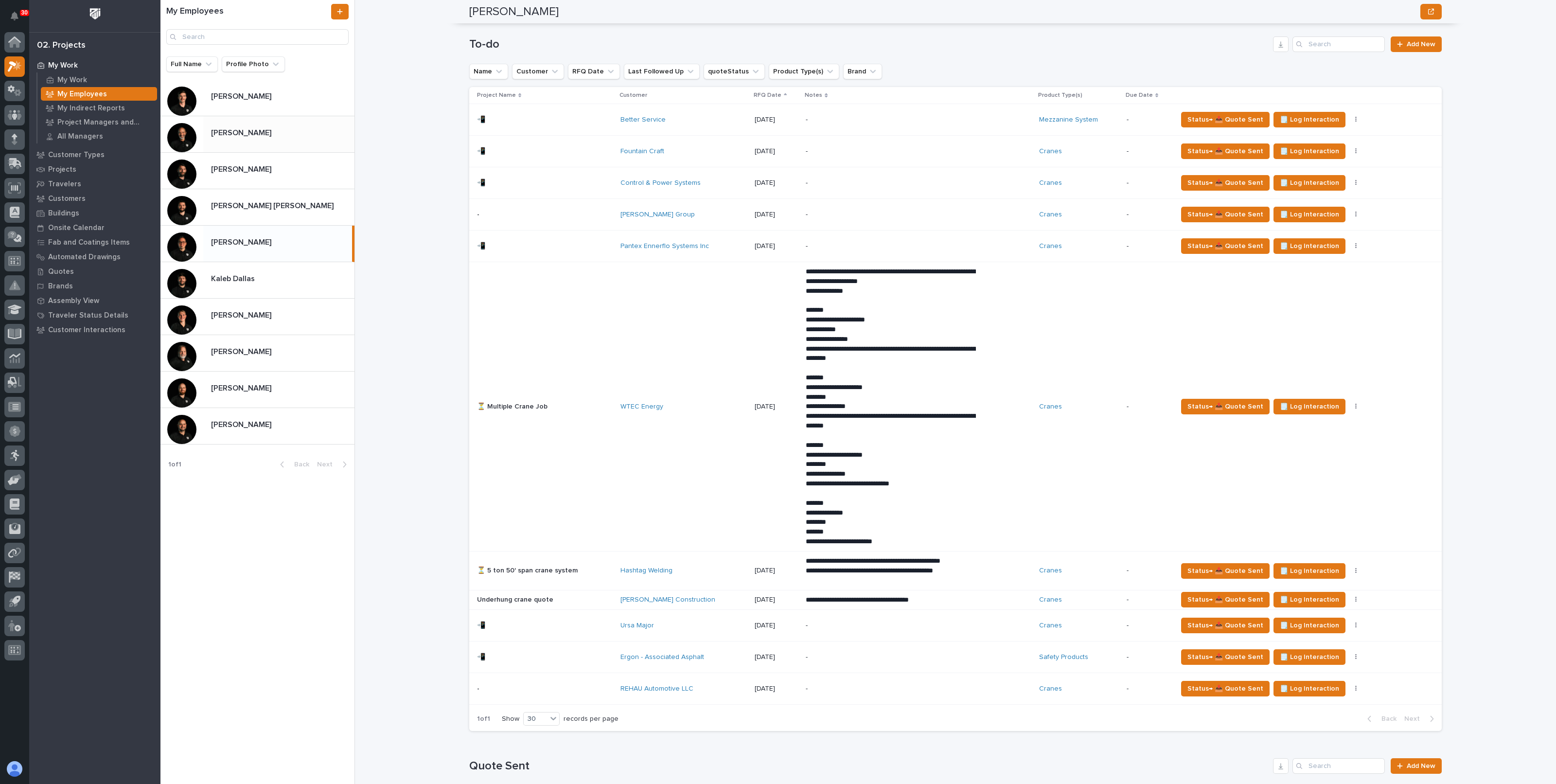
click at [388, 381] on div "My Work My Employees Derek Lenhart Derek Lenhart National Sales Sorry, there wa…" at bounding box center [961, 392] width 1189 height 784
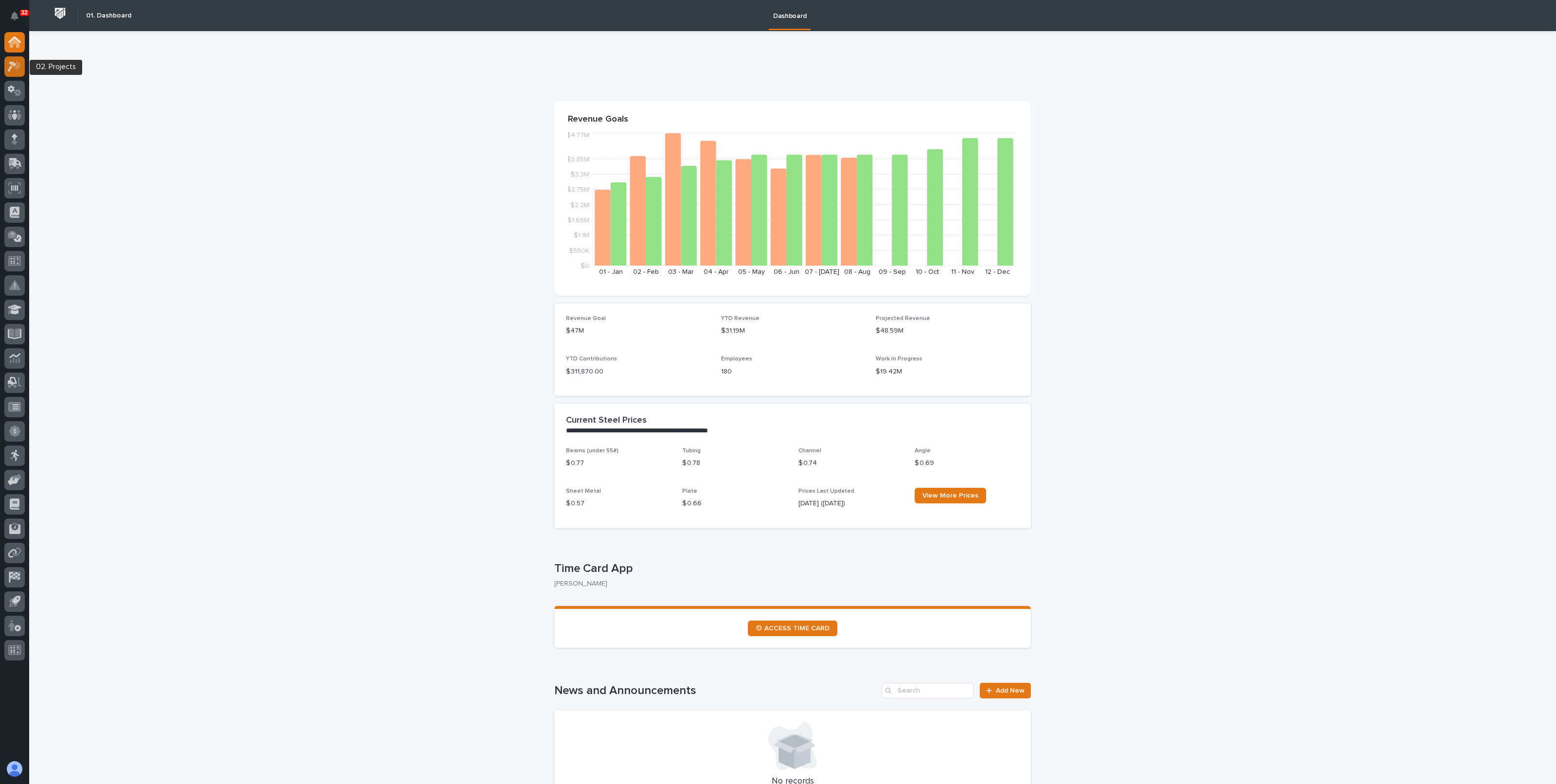
click at [19, 67] on icon at bounding box center [14, 66] width 14 height 11
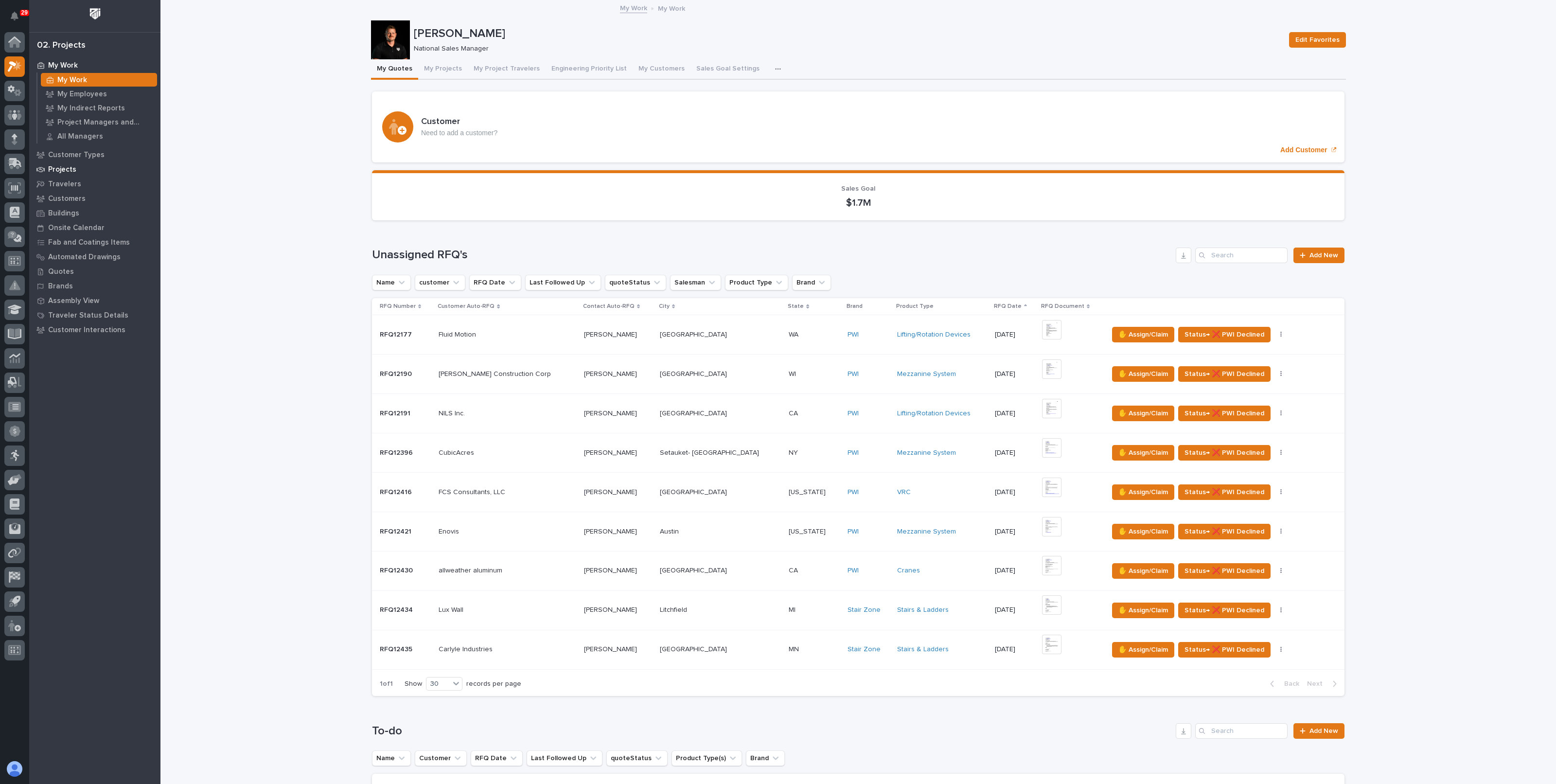
click at [63, 164] on div "Projects" at bounding box center [94, 169] width 126 height 14
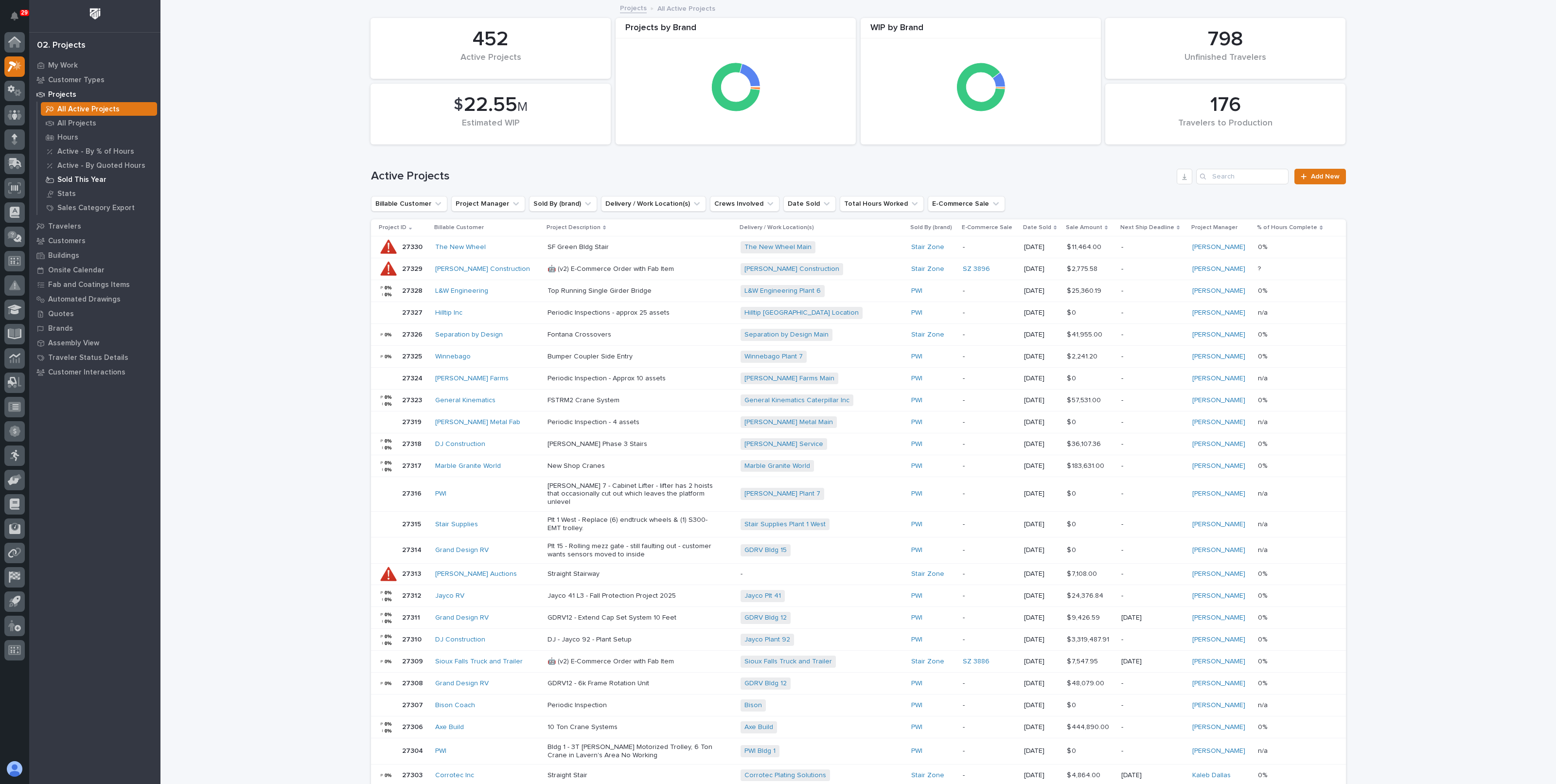
click at [81, 177] on p "Sold This Year" at bounding box center [82, 180] width 49 height 8
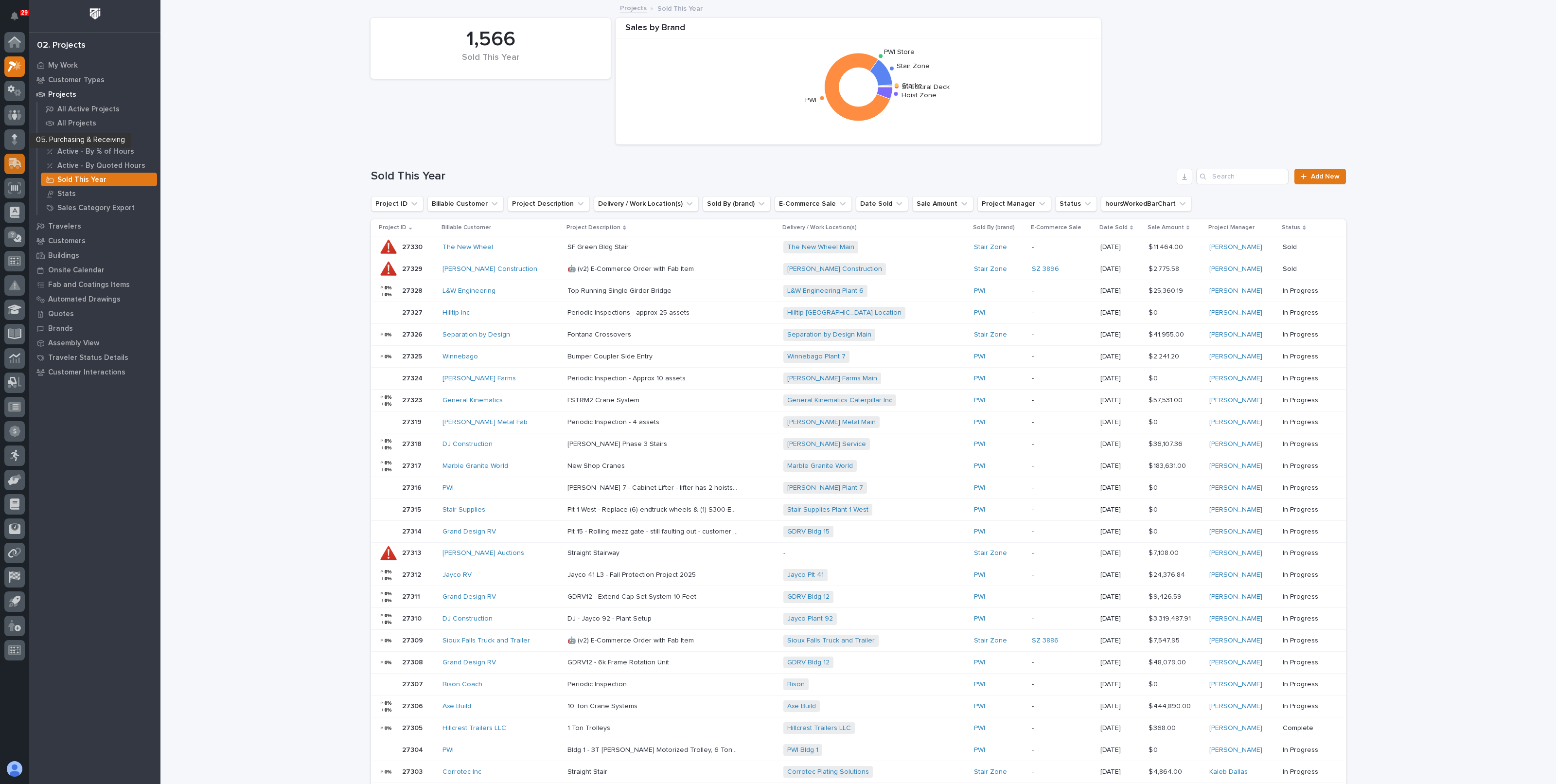
click at [21, 159] on icon at bounding box center [14, 164] width 14 height 11
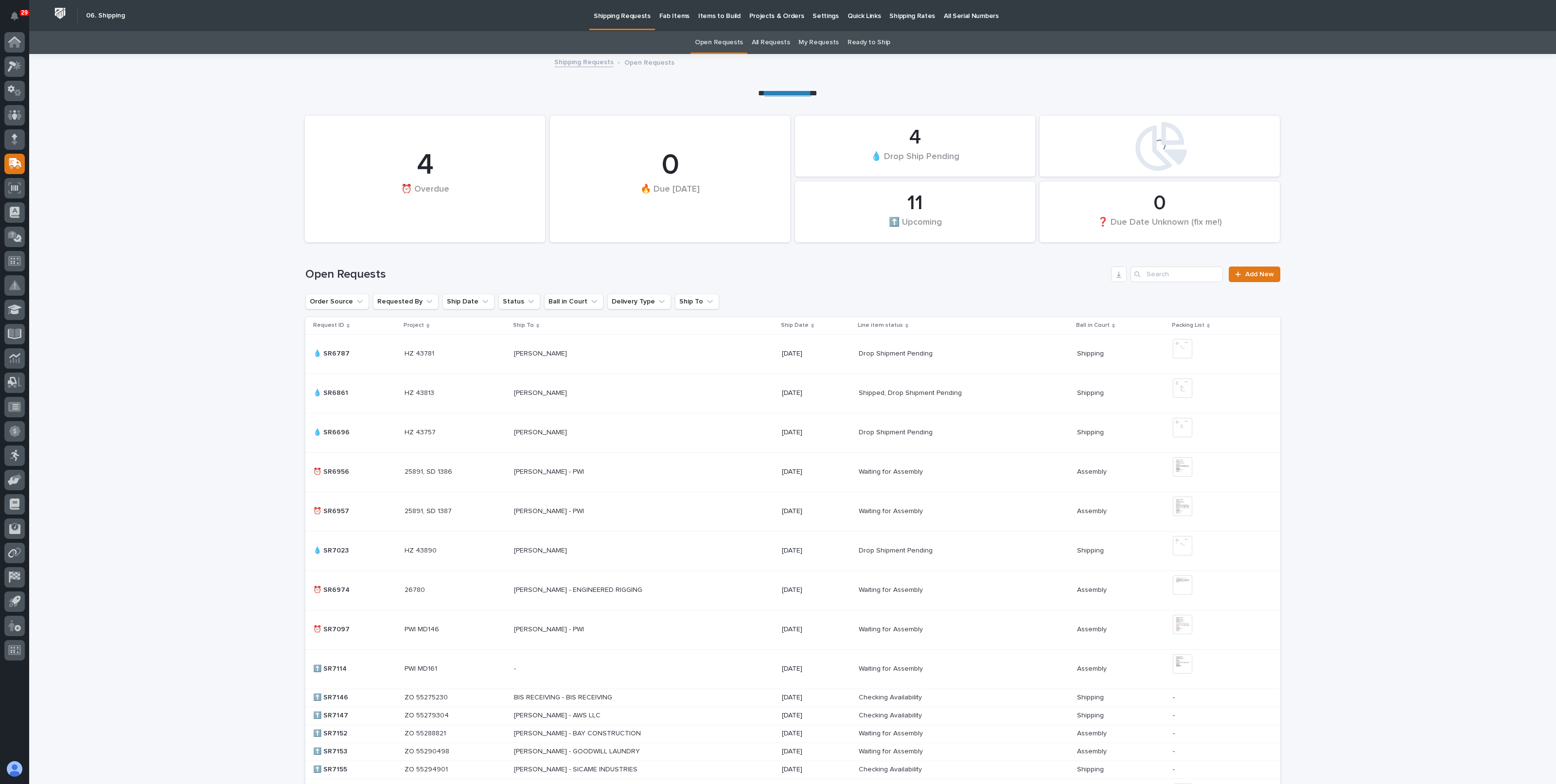
click at [768, 14] on p "Projects & Orders" at bounding box center [777, 10] width 55 height 21
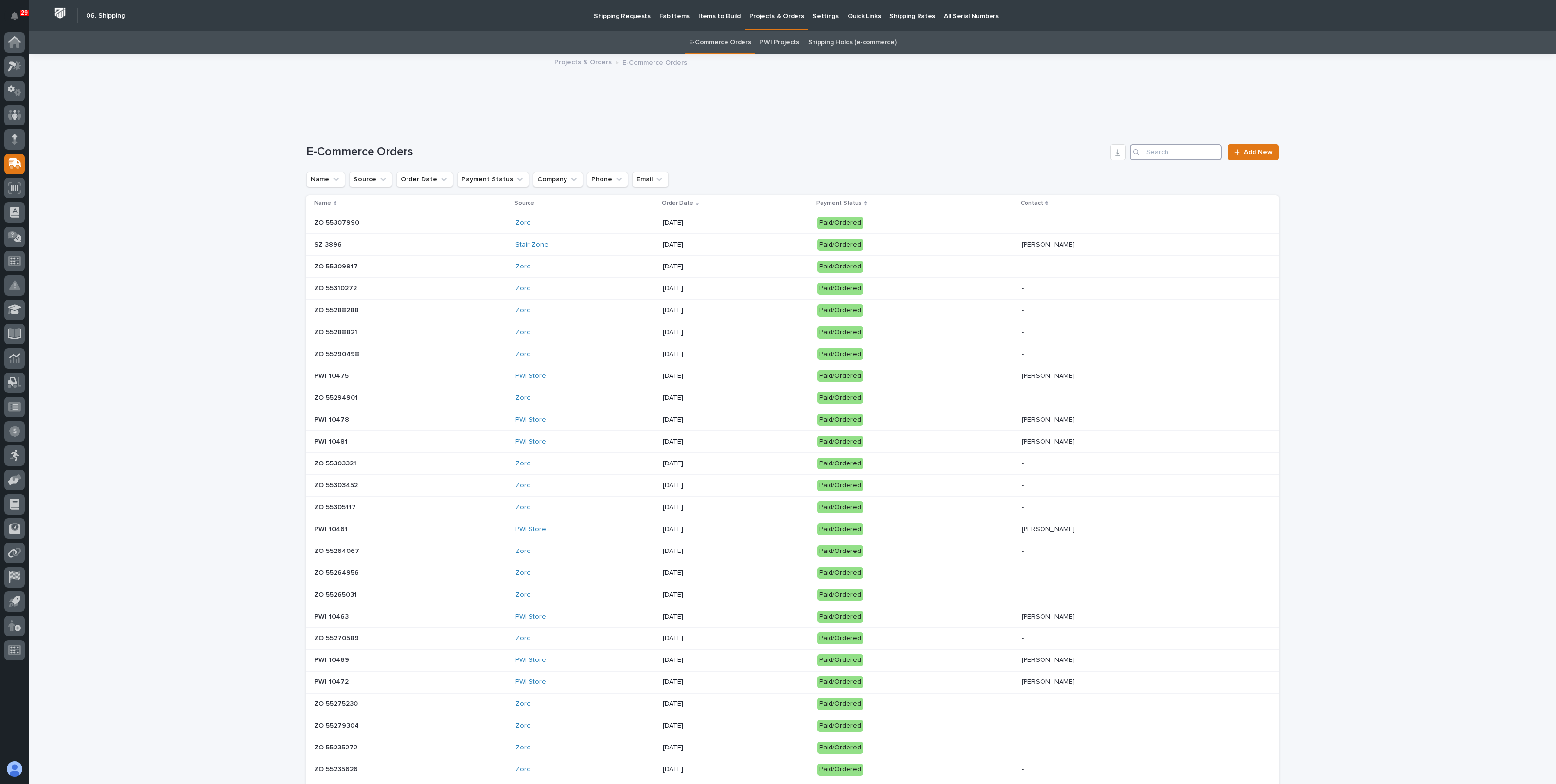
click at [1149, 149] on input "Search" at bounding box center [1175, 152] width 92 height 16
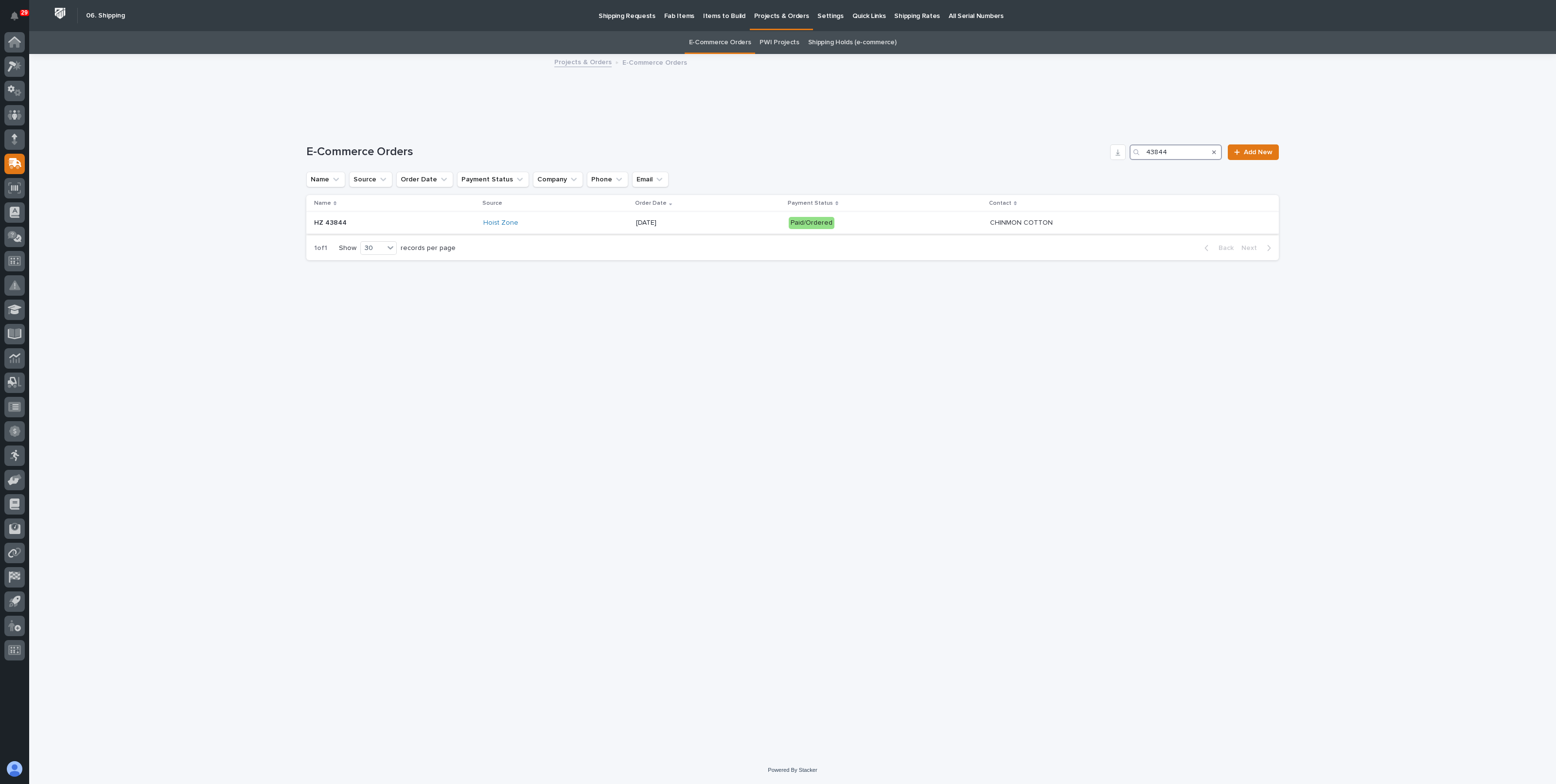
type input "43844"
click at [764, 225] on p "09/04/2025" at bounding box center [709, 223] width 145 height 8
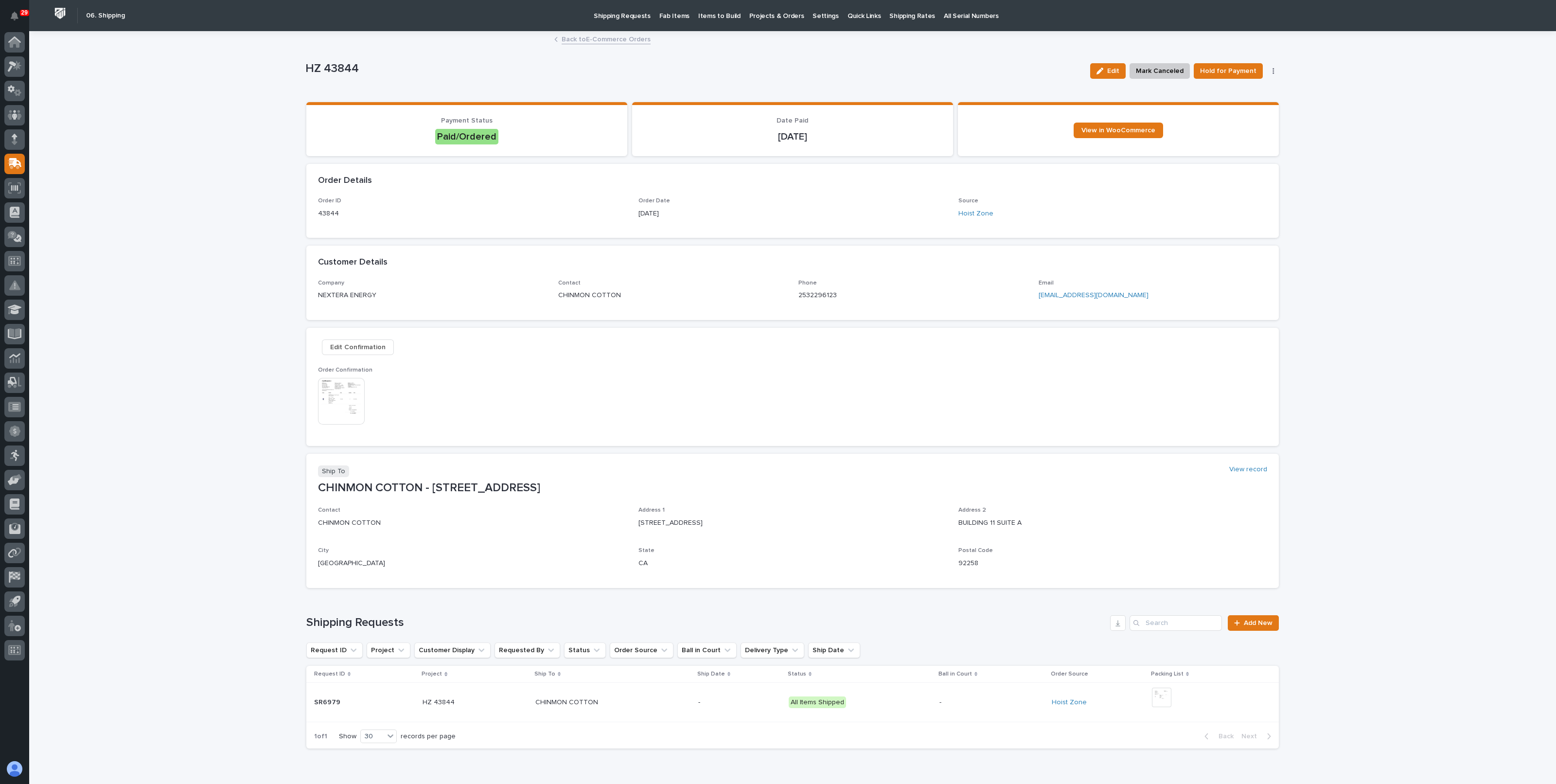
click at [333, 391] on img at bounding box center [341, 400] width 47 height 47
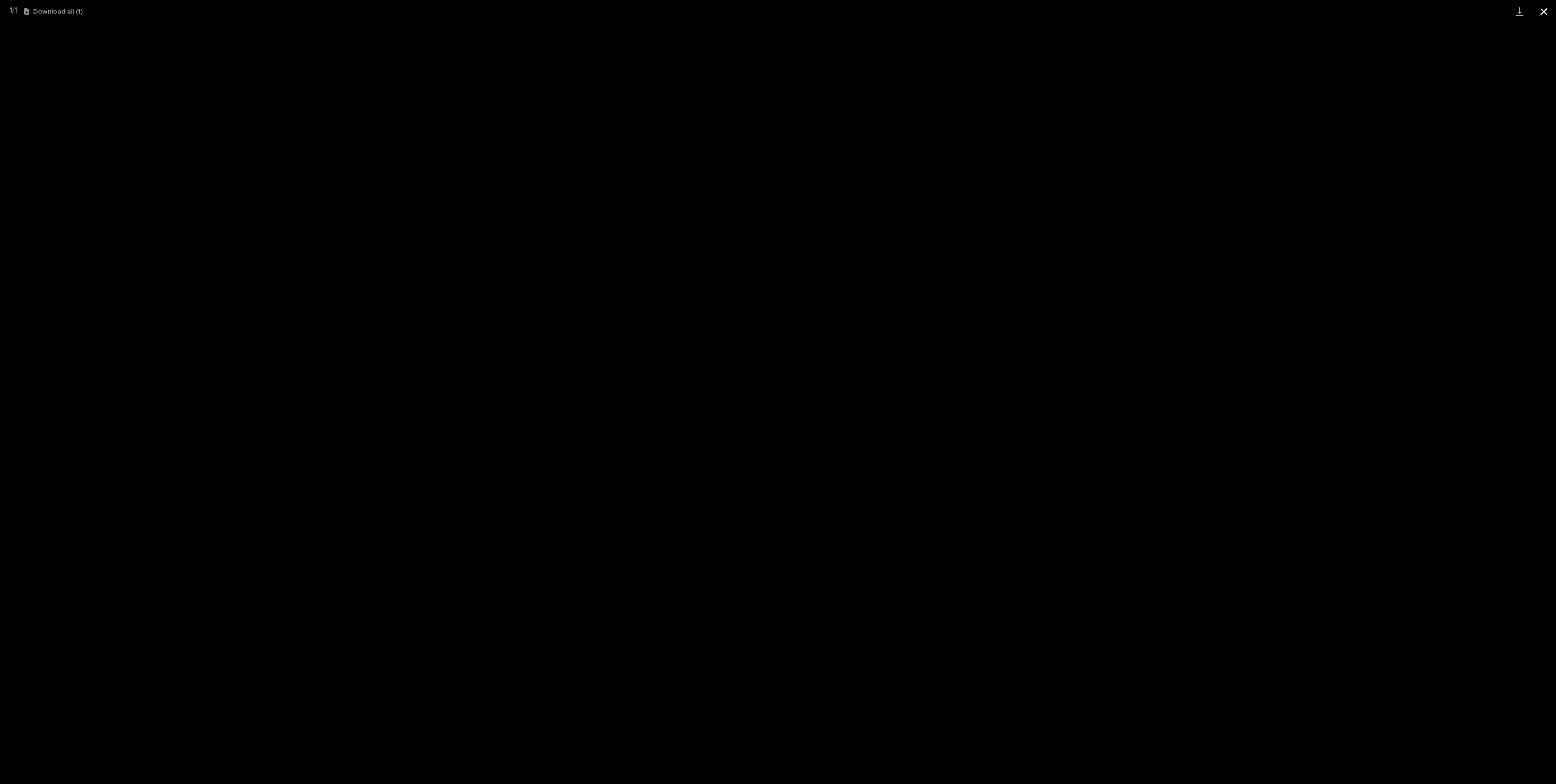
click at [1540, 11] on button "Close gallery" at bounding box center [1544, 11] width 24 height 23
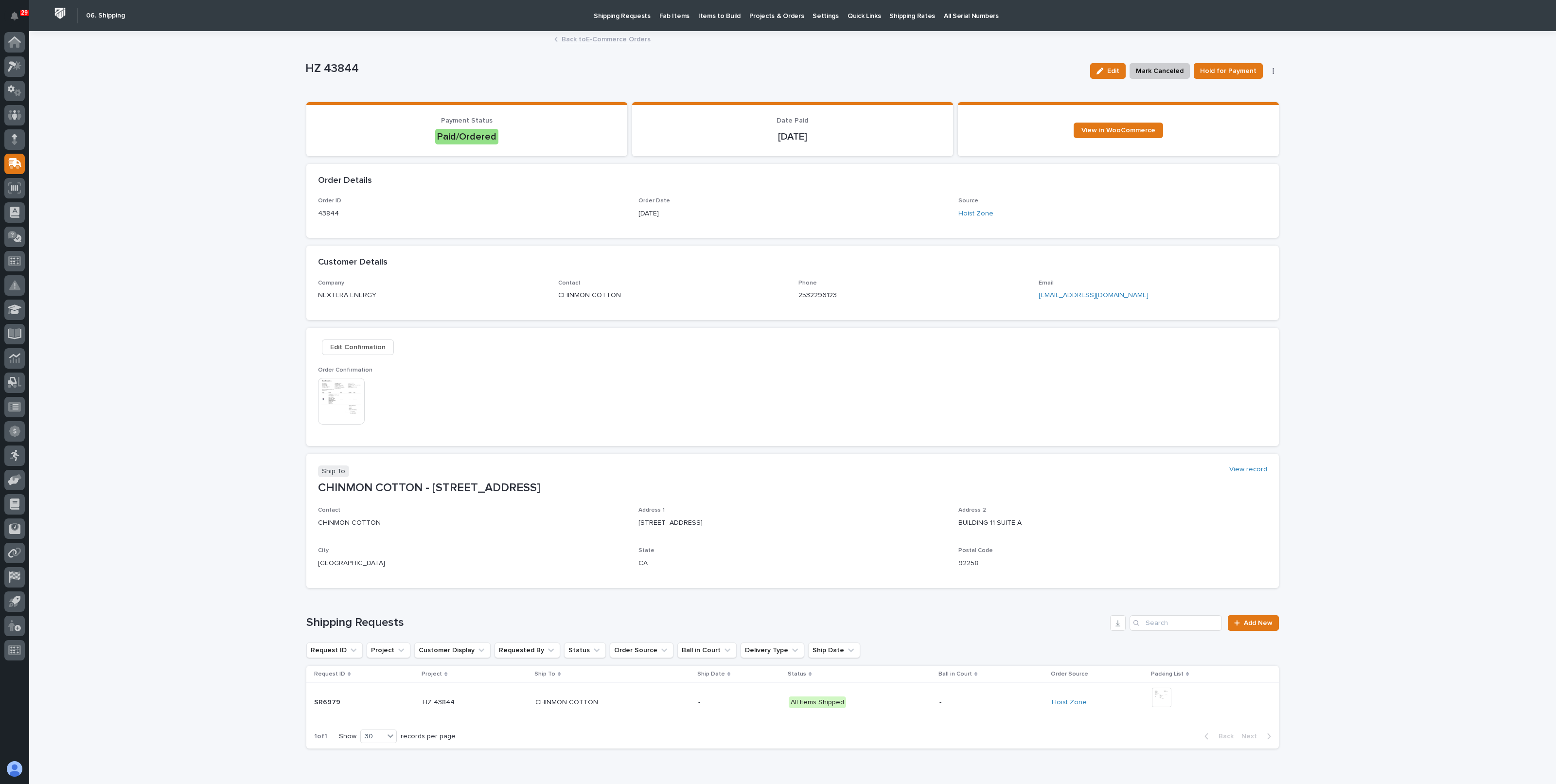
click at [201, 130] on div "Loading... Saving… Loading... Saving… HZ 43844 Edit Mark Canceled Hold for Paym…" at bounding box center [792, 418] width 1527 height 773
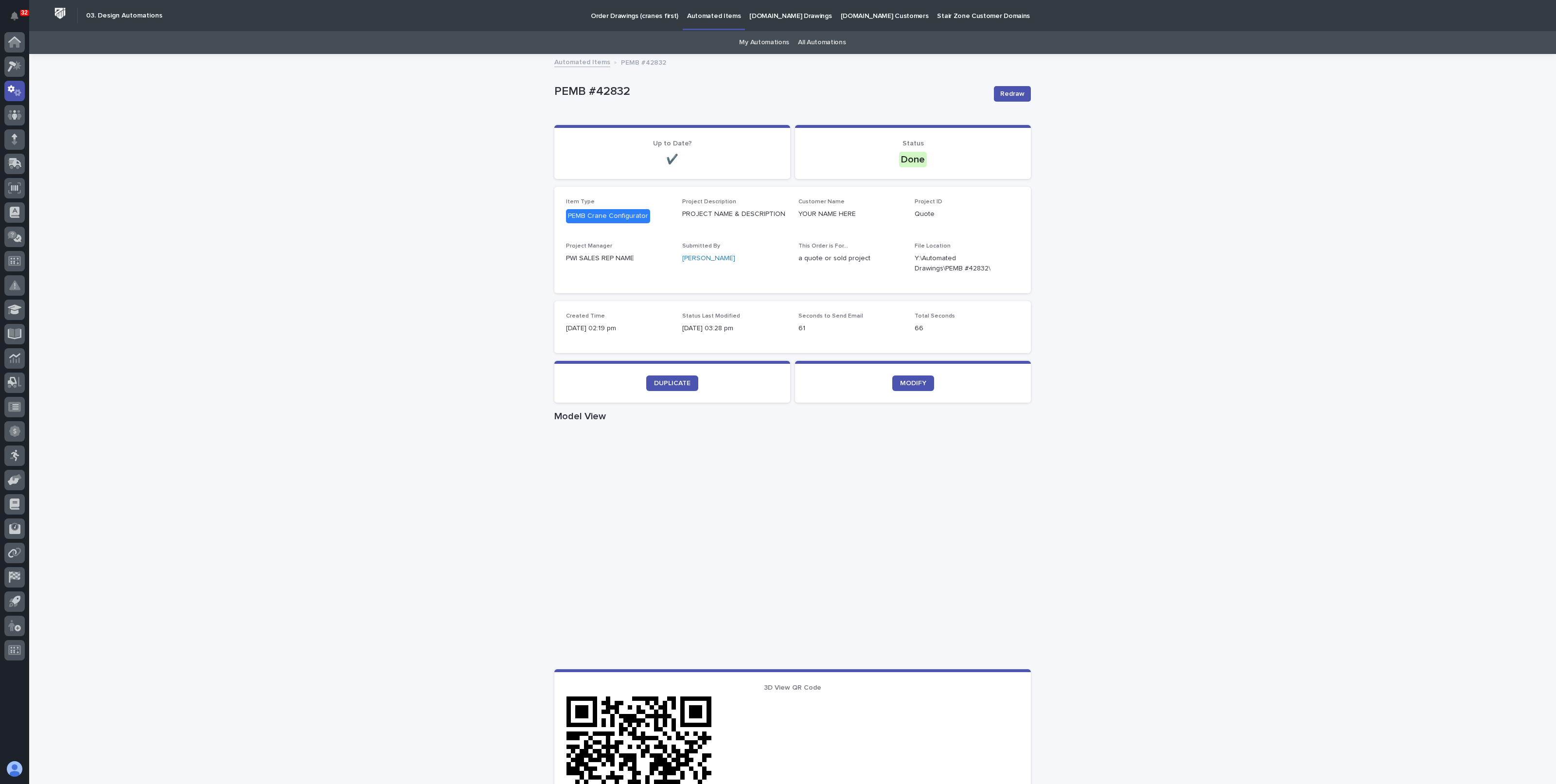
click at [695, 21] on link "Automated Items" at bounding box center [713, 14] width 62 height 28
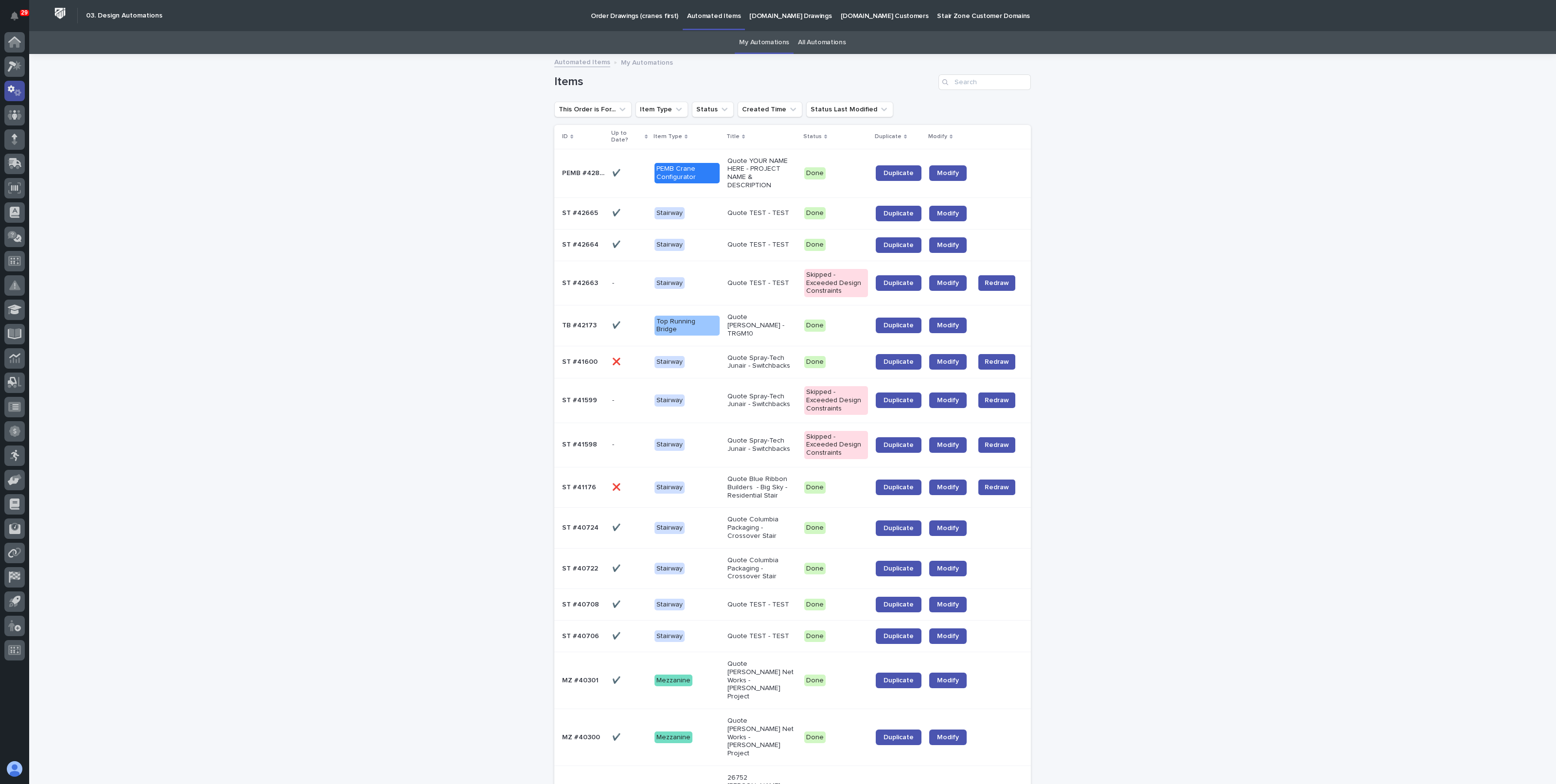
click at [8, 95] on icon at bounding box center [14, 91] width 14 height 11
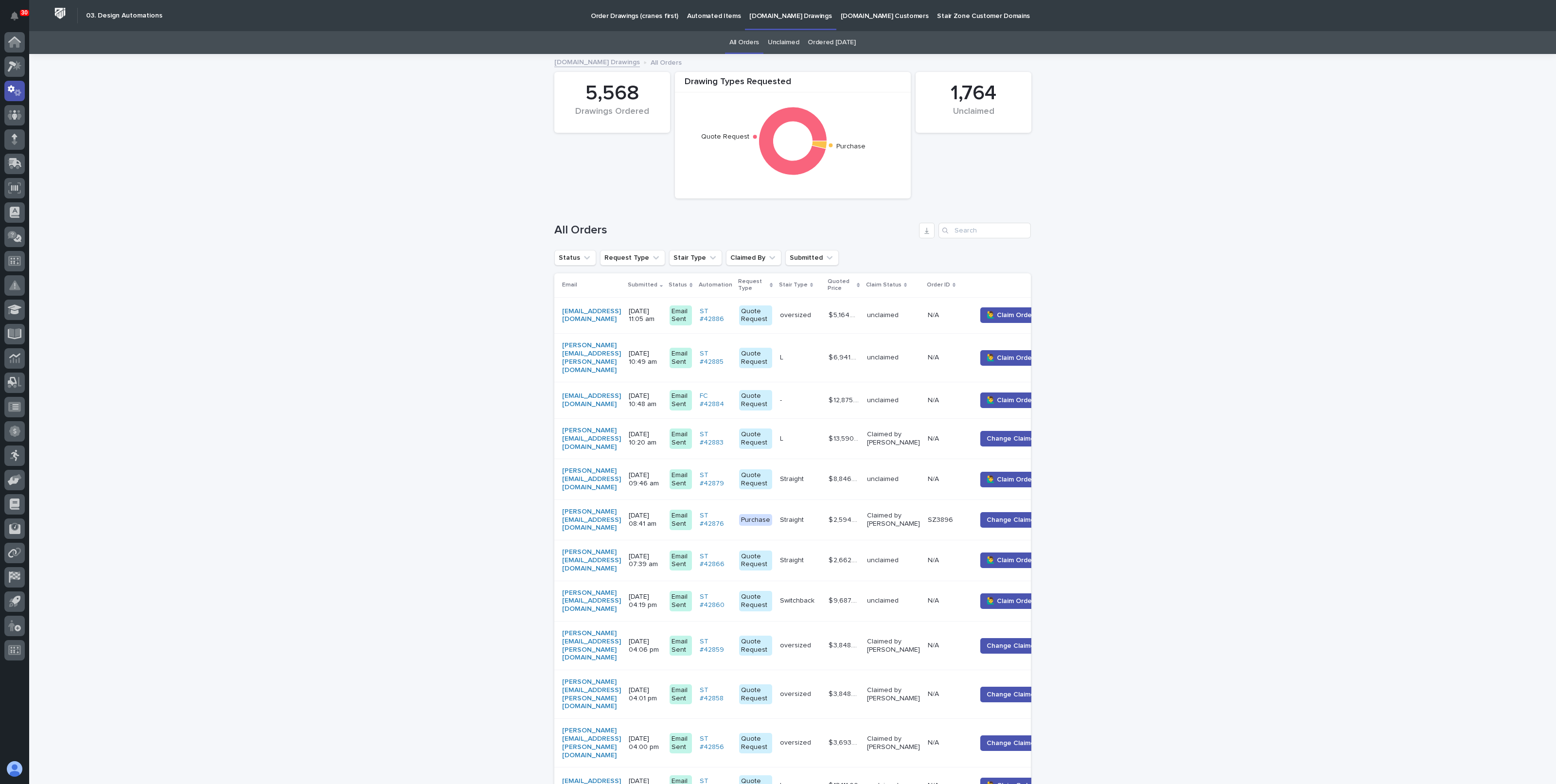
scroll to position [31, 0]
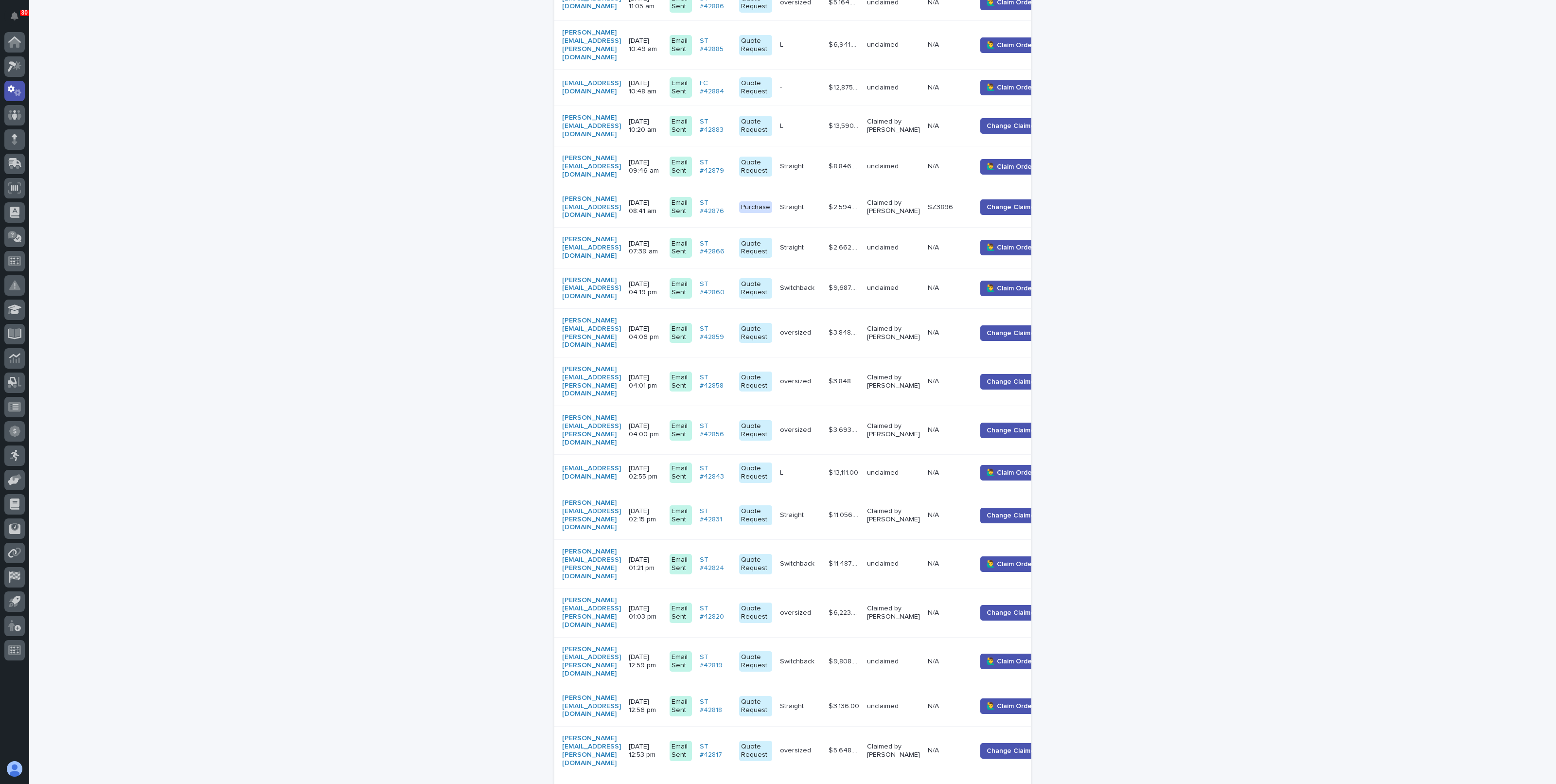
scroll to position [0, 0]
